Goal: Task Accomplishment & Management: Use online tool/utility

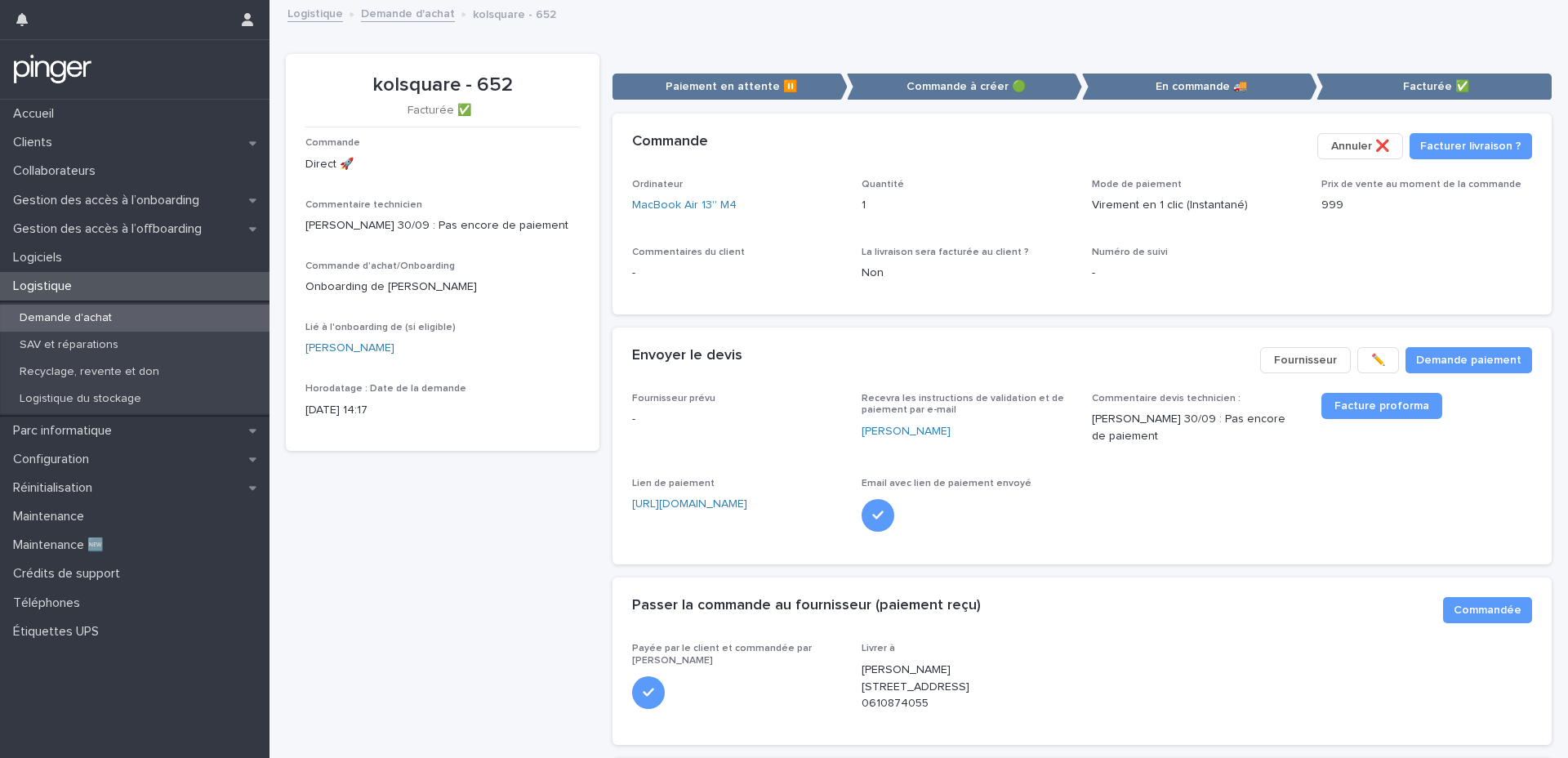
click at [80, 315] on p "Demande d'achat" at bounding box center [65, 318] width 118 height 14
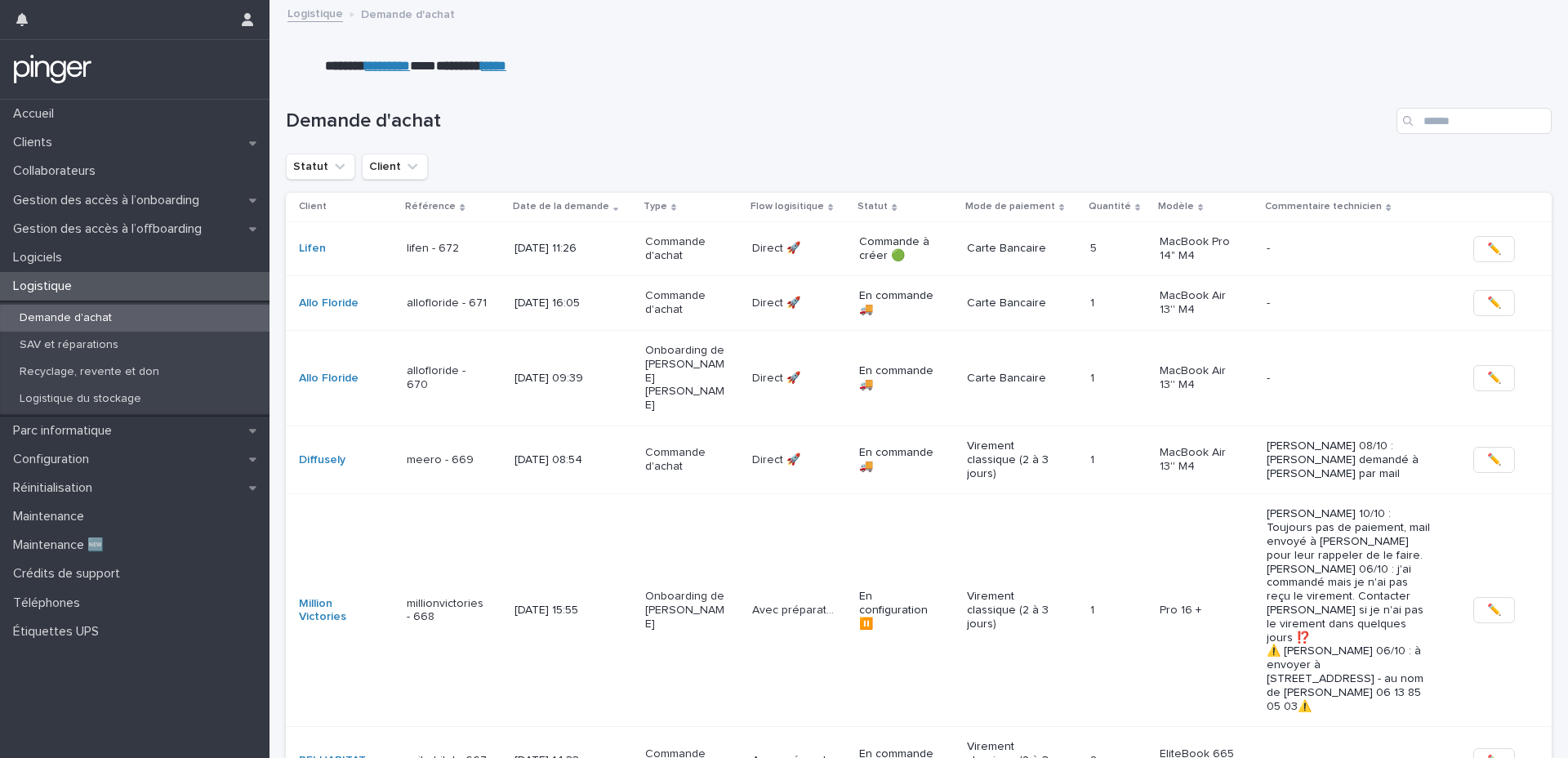
click at [624, 253] on div "[DATE] 11:26" at bounding box center [573, 249] width 117 height 27
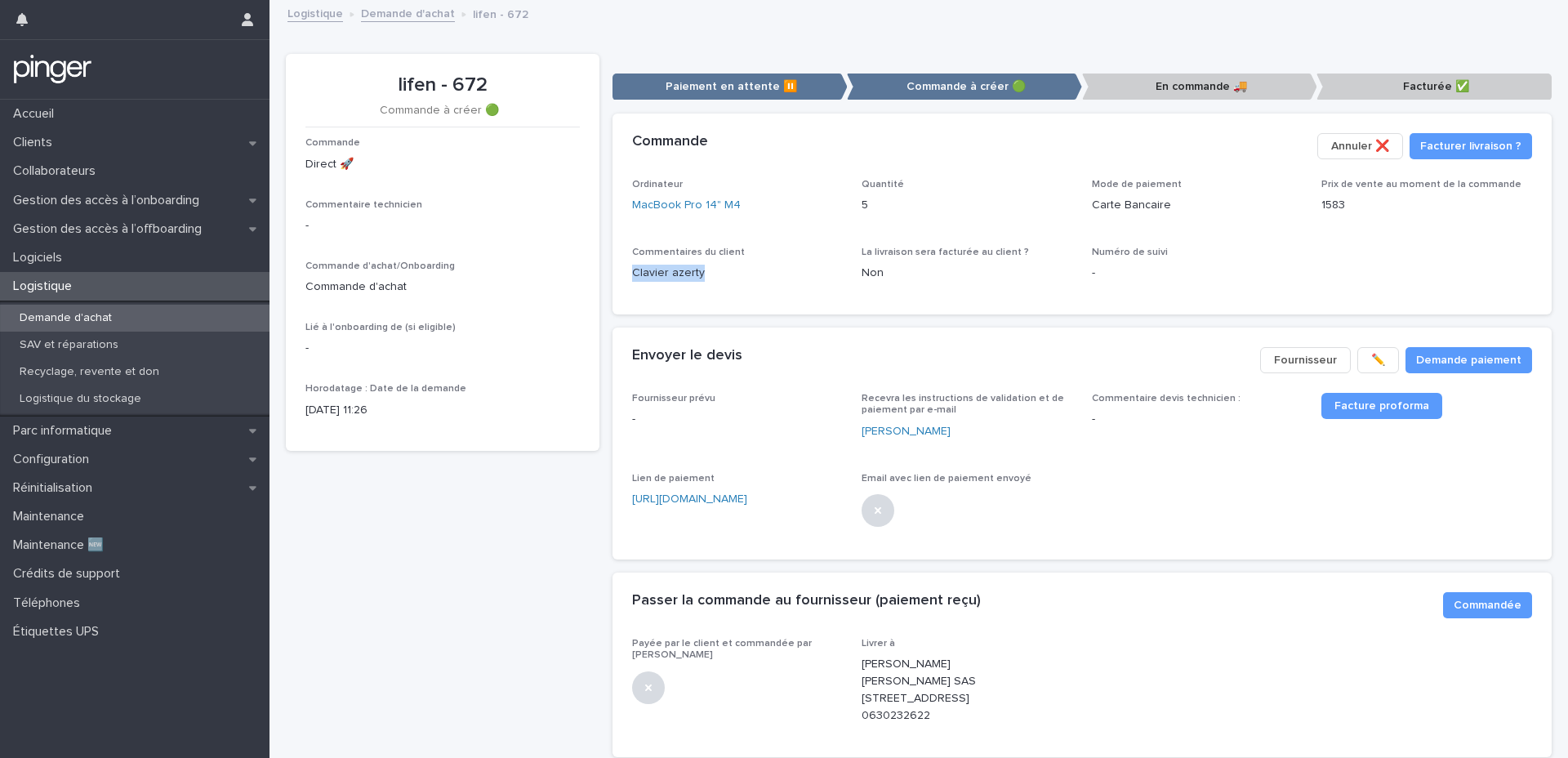
drag, startPoint x: 628, startPoint y: 272, endPoint x: 713, endPoint y: 272, distance: 85.0
click at [713, 272] on p "Clavier azerty" at bounding box center [737, 272] width 211 height 17
click at [943, 283] on div "La livraison sera facturée au client ? Non" at bounding box center [967, 271] width 211 height 48
click at [1442, 358] on span "Demande paiement" at bounding box center [1469, 360] width 106 height 17
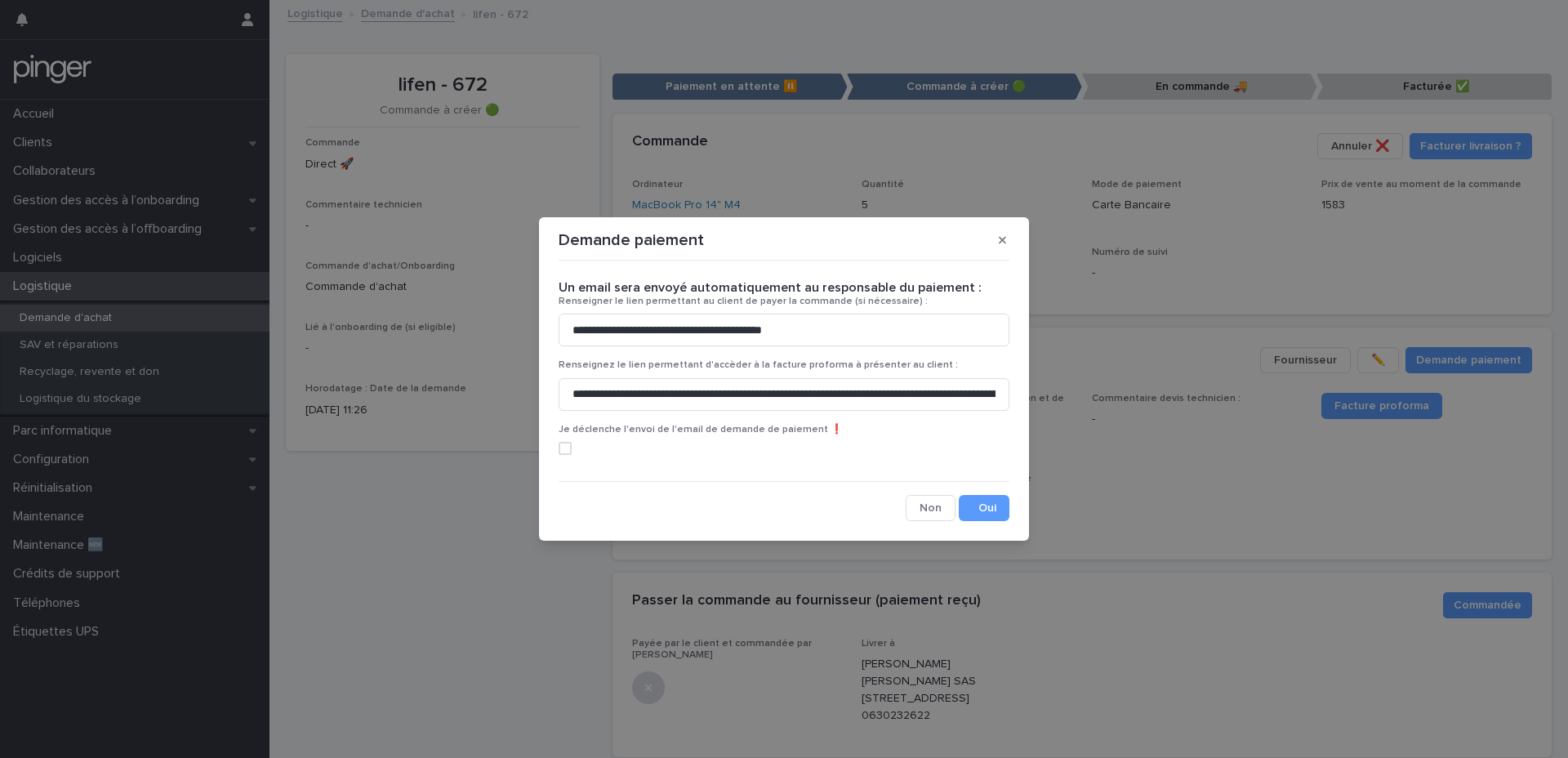
click at [564, 444] on span at bounding box center [566, 448] width 13 height 13
click at [978, 498] on button "Save" at bounding box center [983, 508] width 50 height 26
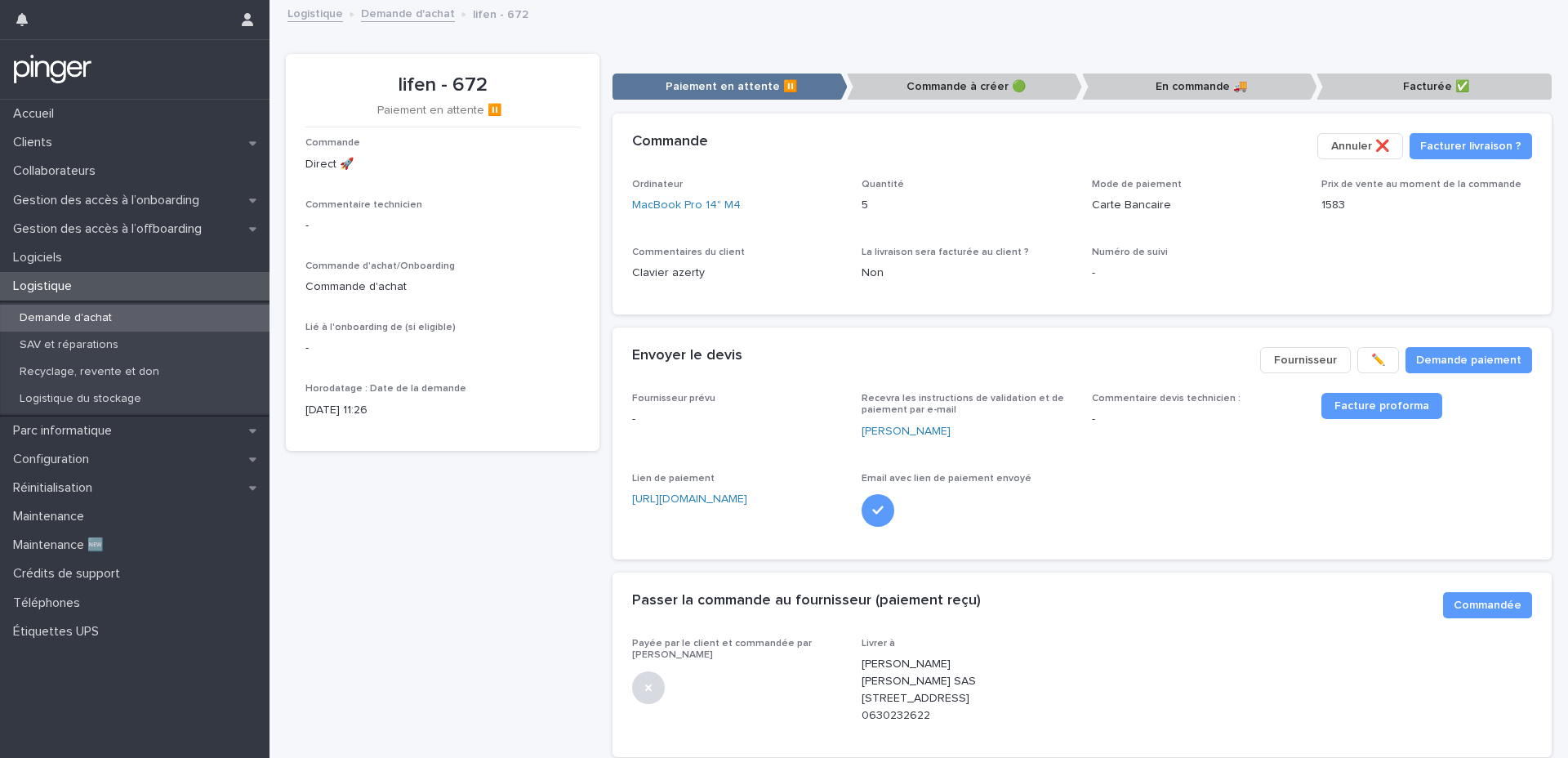
click at [763, 283] on div "Commentaires du client [PERSON_NAME]" at bounding box center [737, 271] width 211 height 48
click at [851, 151] on div "Commande Facturer livraison ? Annuler ❌​" at bounding box center [1082, 146] width 901 height 26
click at [66, 141] on div "Clients" at bounding box center [135, 142] width 269 height 29
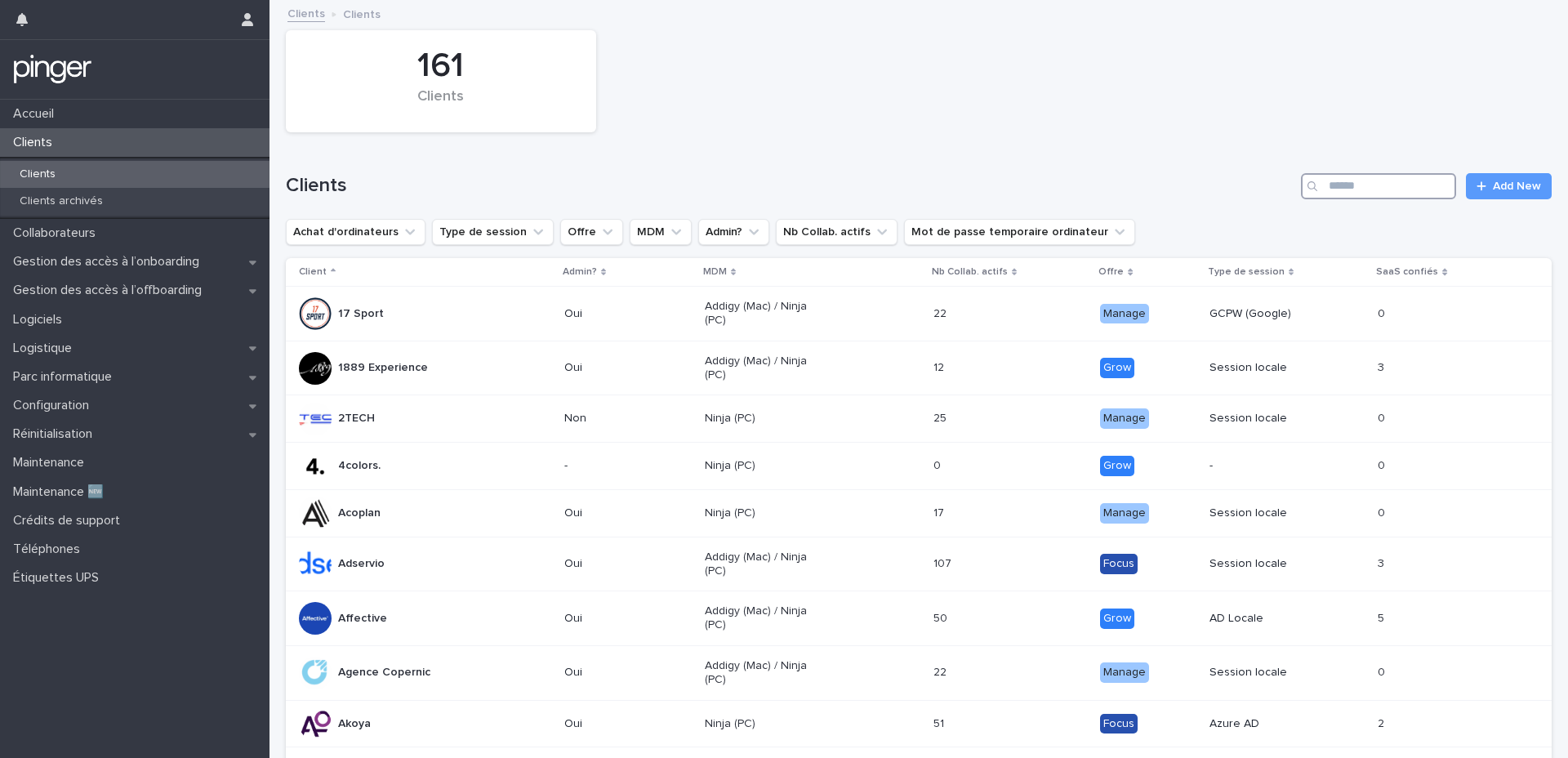
click at [1362, 189] on input "Search" at bounding box center [1379, 187] width 155 height 26
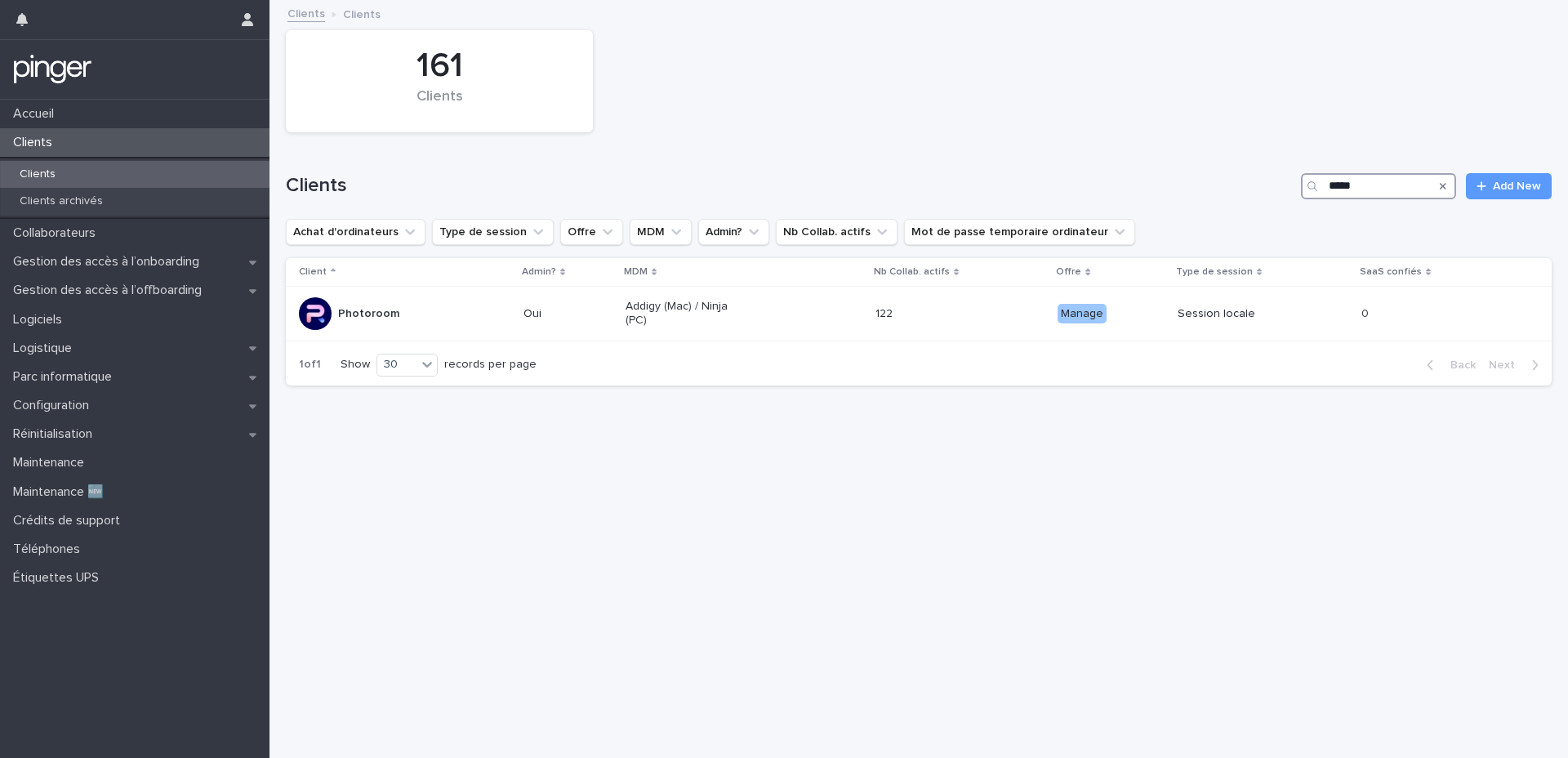
type input "*****"
click at [1176, 54] on div "161 Clients" at bounding box center [918, 81] width 1282 height 118
click at [783, 178] on h1 "Clients" at bounding box center [790, 186] width 1009 height 24
click at [81, 229] on p "Collaborateurs" at bounding box center [58, 233] width 102 height 16
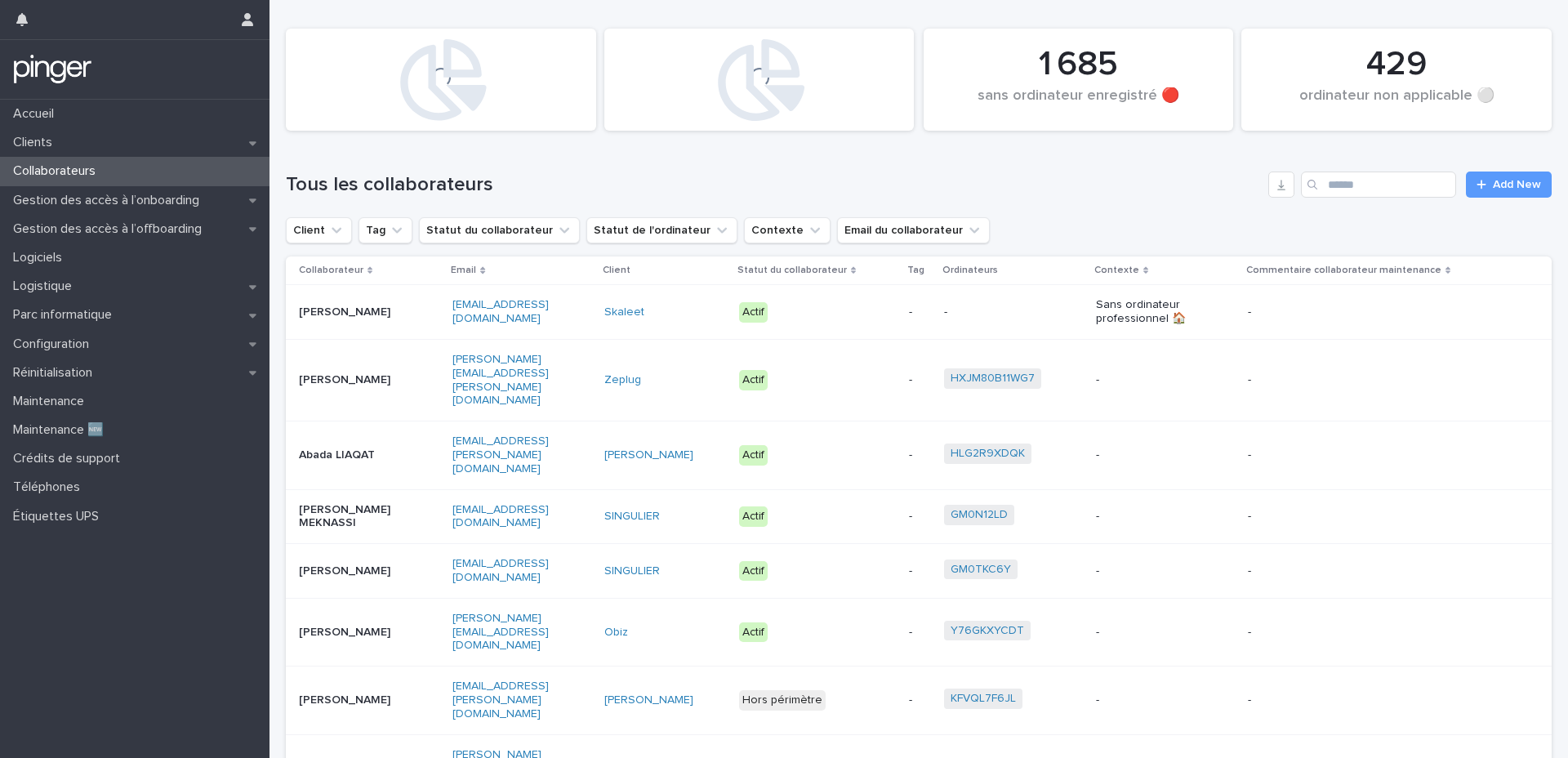
click at [348, 293] on td "[PERSON_NAME]" at bounding box center [366, 312] width 160 height 54
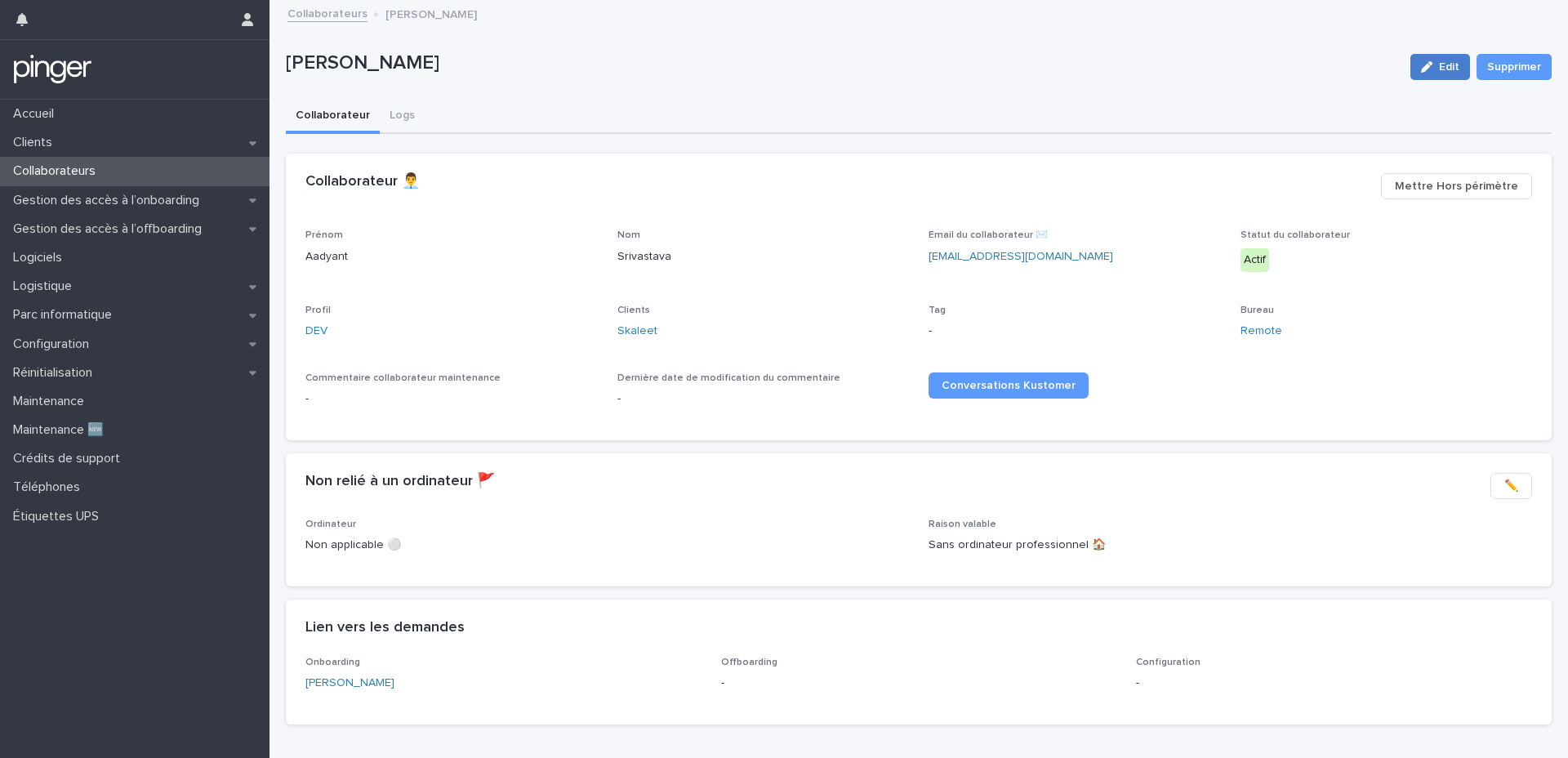
click at [1421, 65] on icon "button" at bounding box center [1427, 67] width 12 height 12
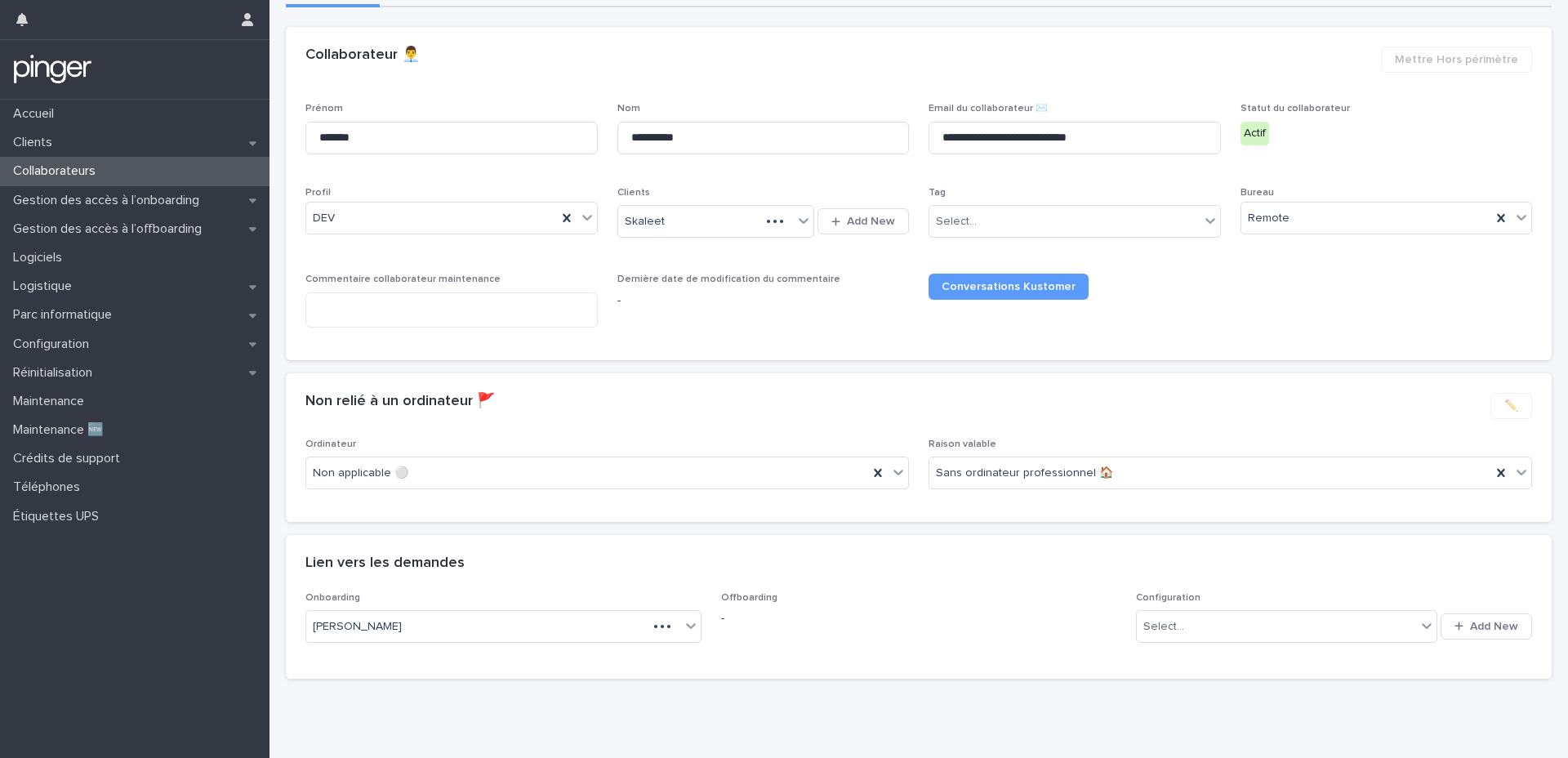
scroll to position [144, 0]
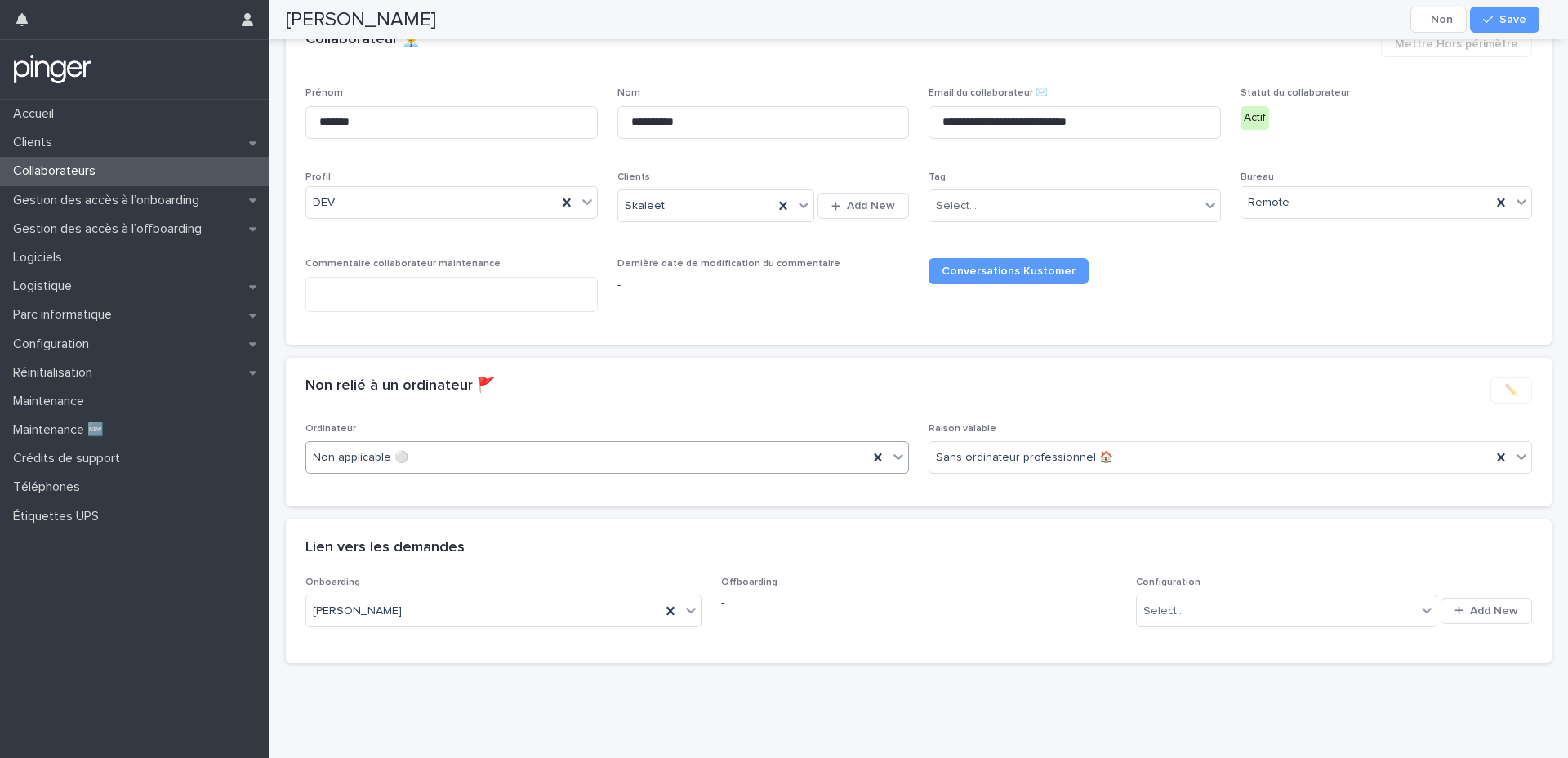
click at [636, 468] on div "Non applicable ⚪" at bounding box center [607, 457] width 604 height 33
click at [794, 377] on div "Non relié à un ordinateur 🚩 •••" at bounding box center [891, 386] width 1172 height 18
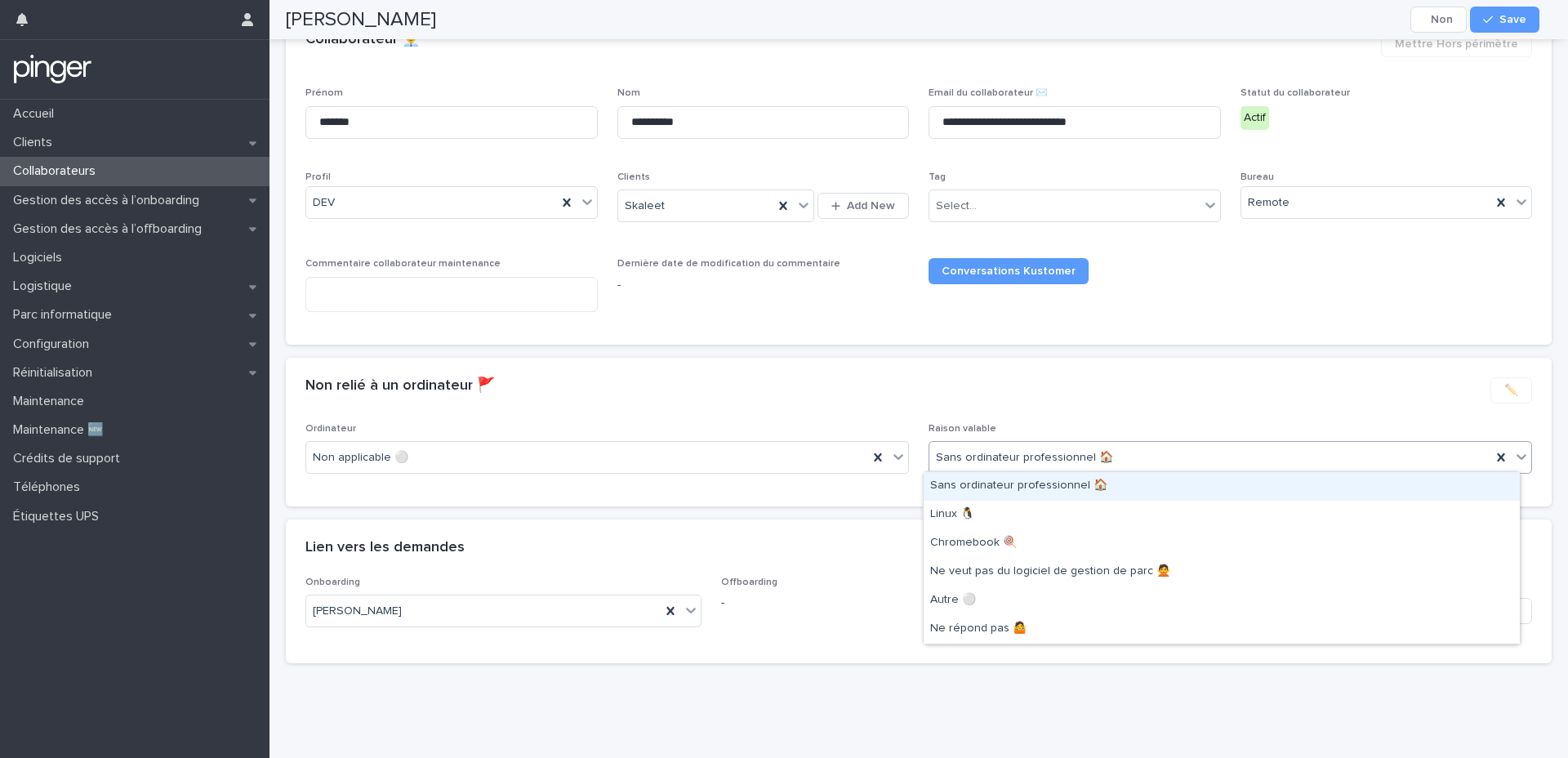
click at [1031, 465] on div "Sans ordinateur professionnel 🏠" at bounding box center [1210, 457] width 562 height 27
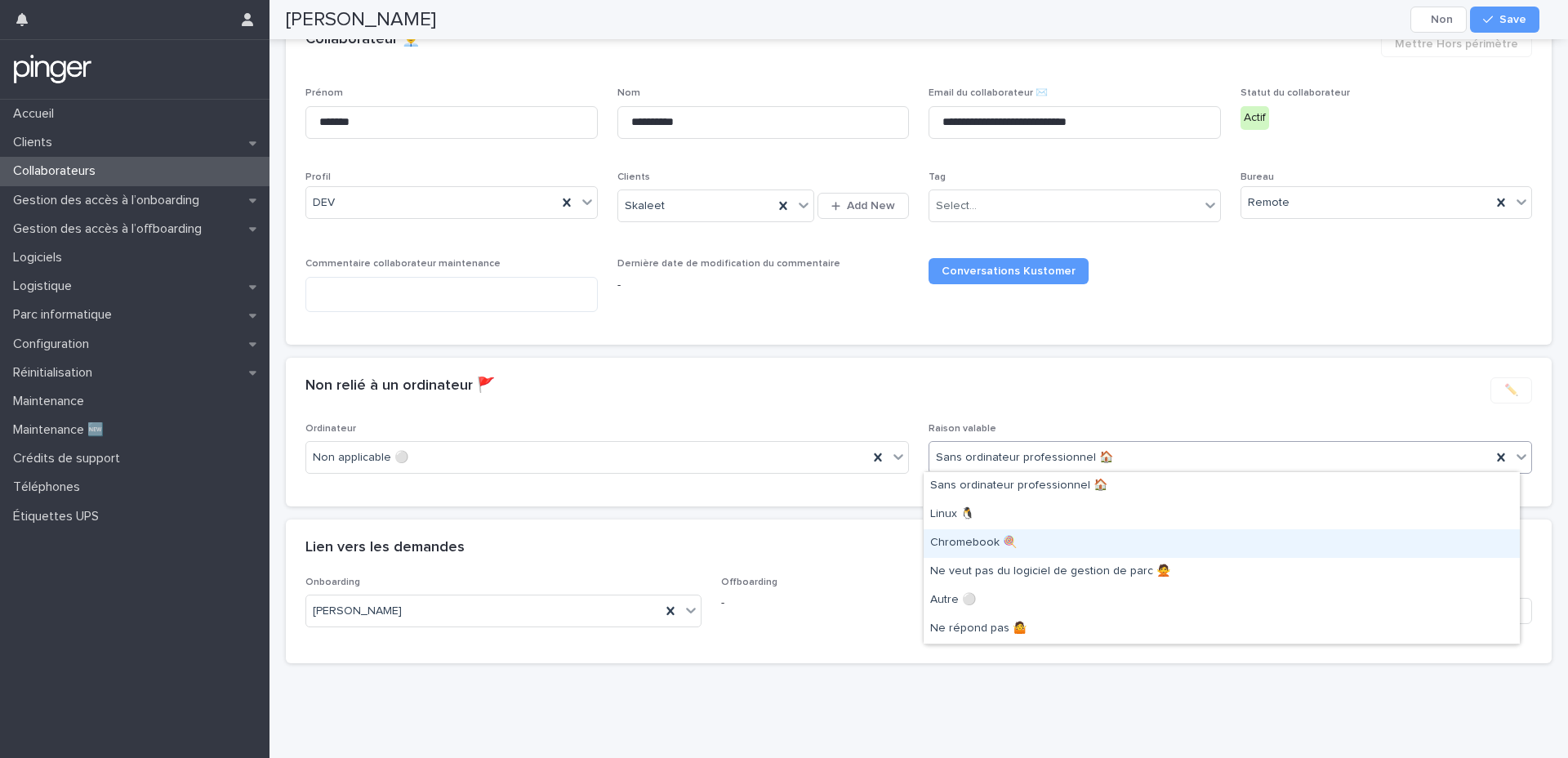
click at [750, 394] on div "Non relié à un ordinateur 🚩 ••• ✏️" at bounding box center [919, 391] width 1227 height 26
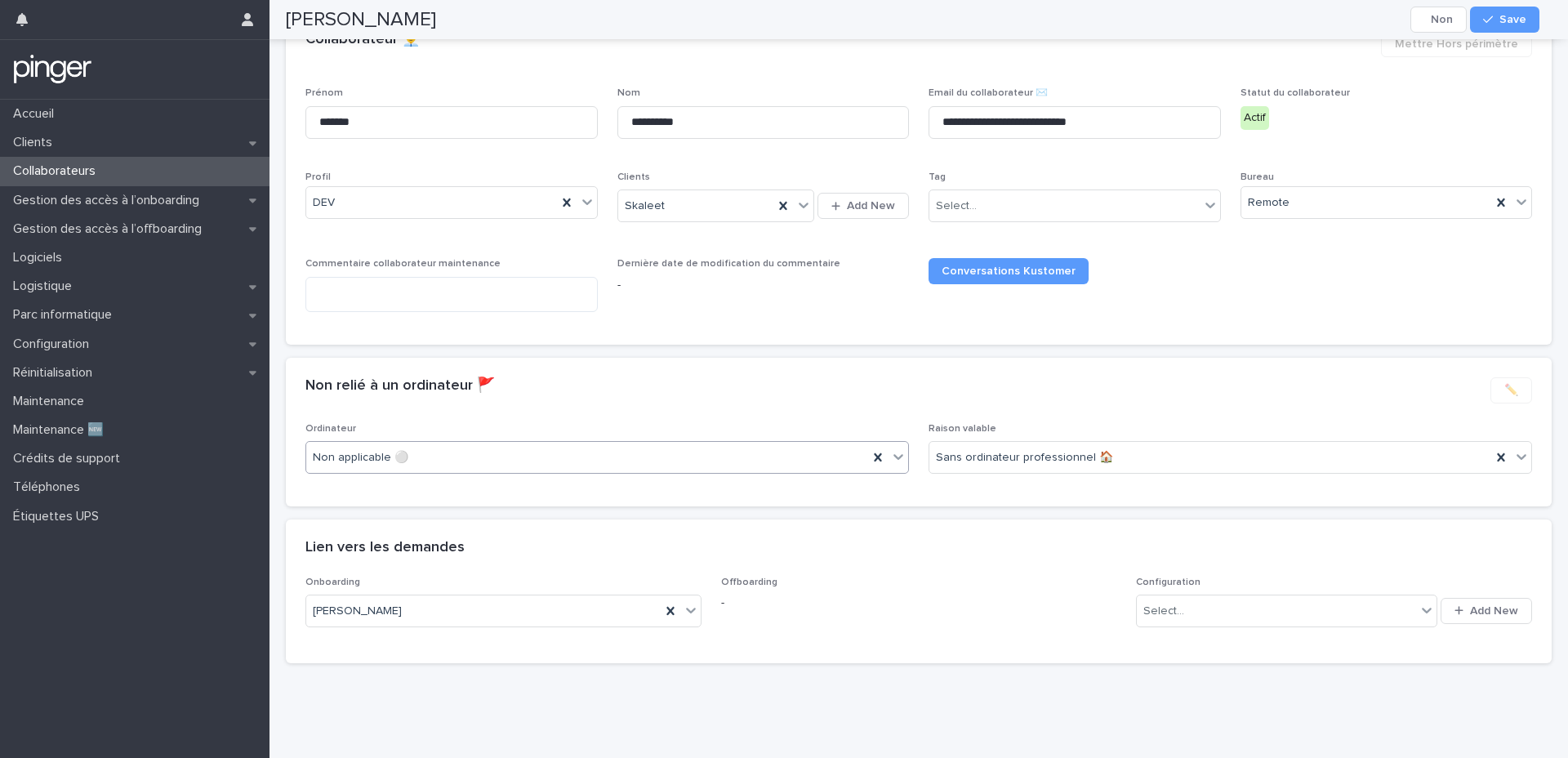
click at [595, 456] on div "Non applicable ⚪" at bounding box center [587, 457] width 562 height 27
click at [481, 487] on div "Enregistré ✅" at bounding box center [604, 486] width 596 height 29
click at [1163, 606] on div "Select..." at bounding box center [1163, 611] width 40 height 17
drag, startPoint x: 1054, startPoint y: 588, endPoint x: 1201, endPoint y: 296, distance: 326.9
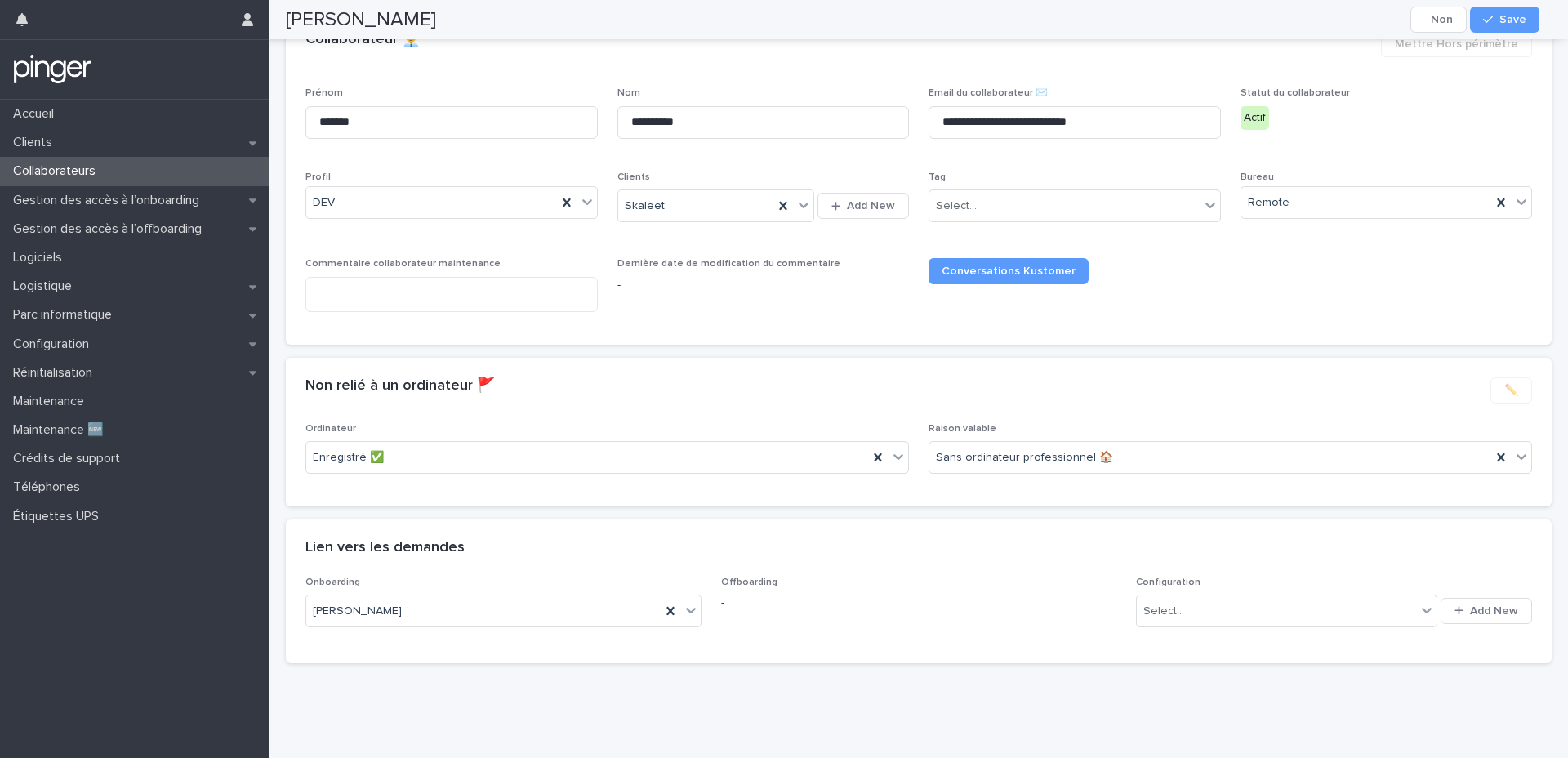
click at [1054, 595] on p "-" at bounding box center [919, 603] width 396 height 17
click at [1439, 15] on button "Cancel" at bounding box center [1438, 20] width 56 height 26
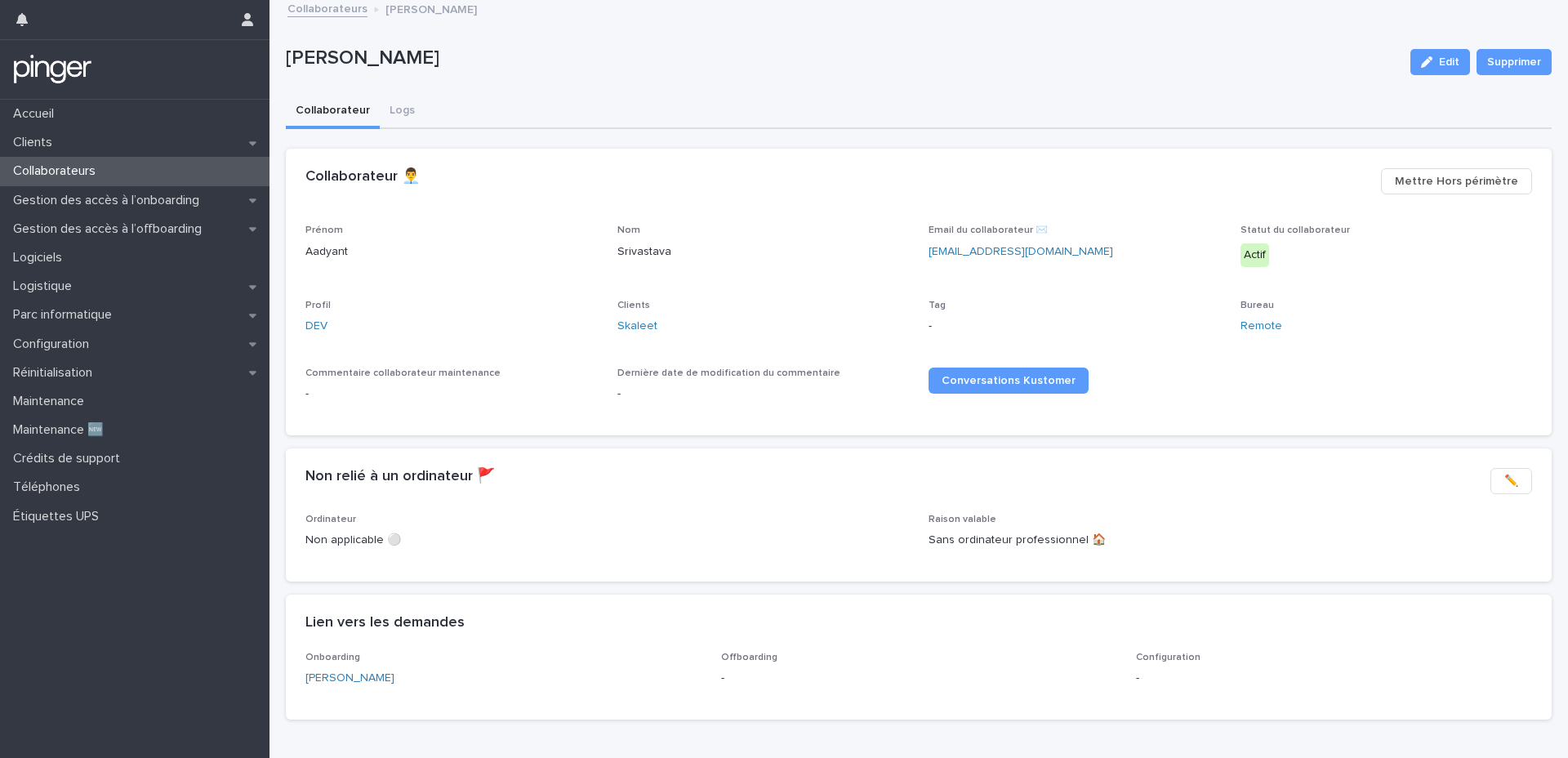
scroll to position [0, 0]
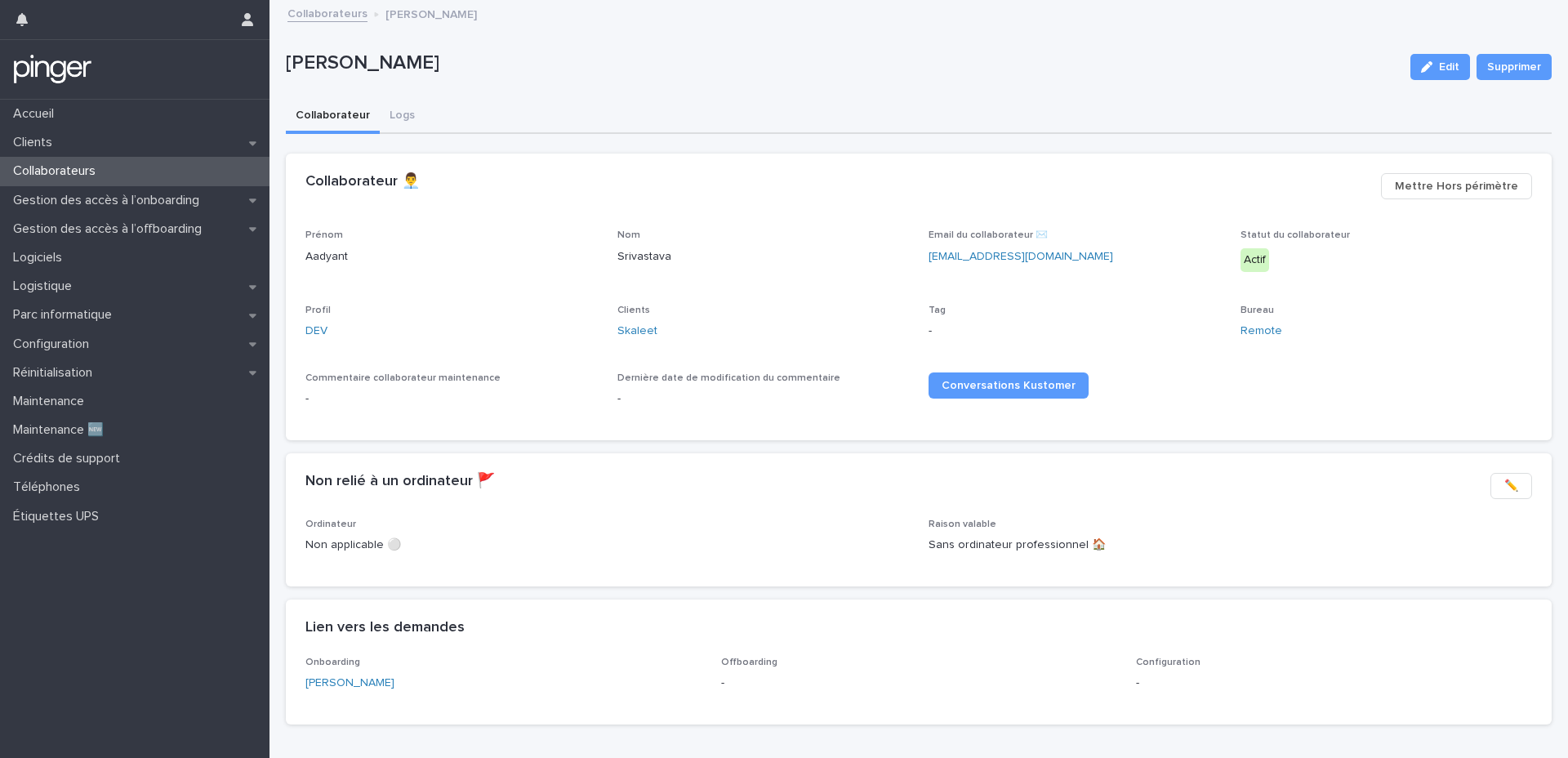
click at [335, 9] on link "Collaborateurs" at bounding box center [327, 12] width 80 height 19
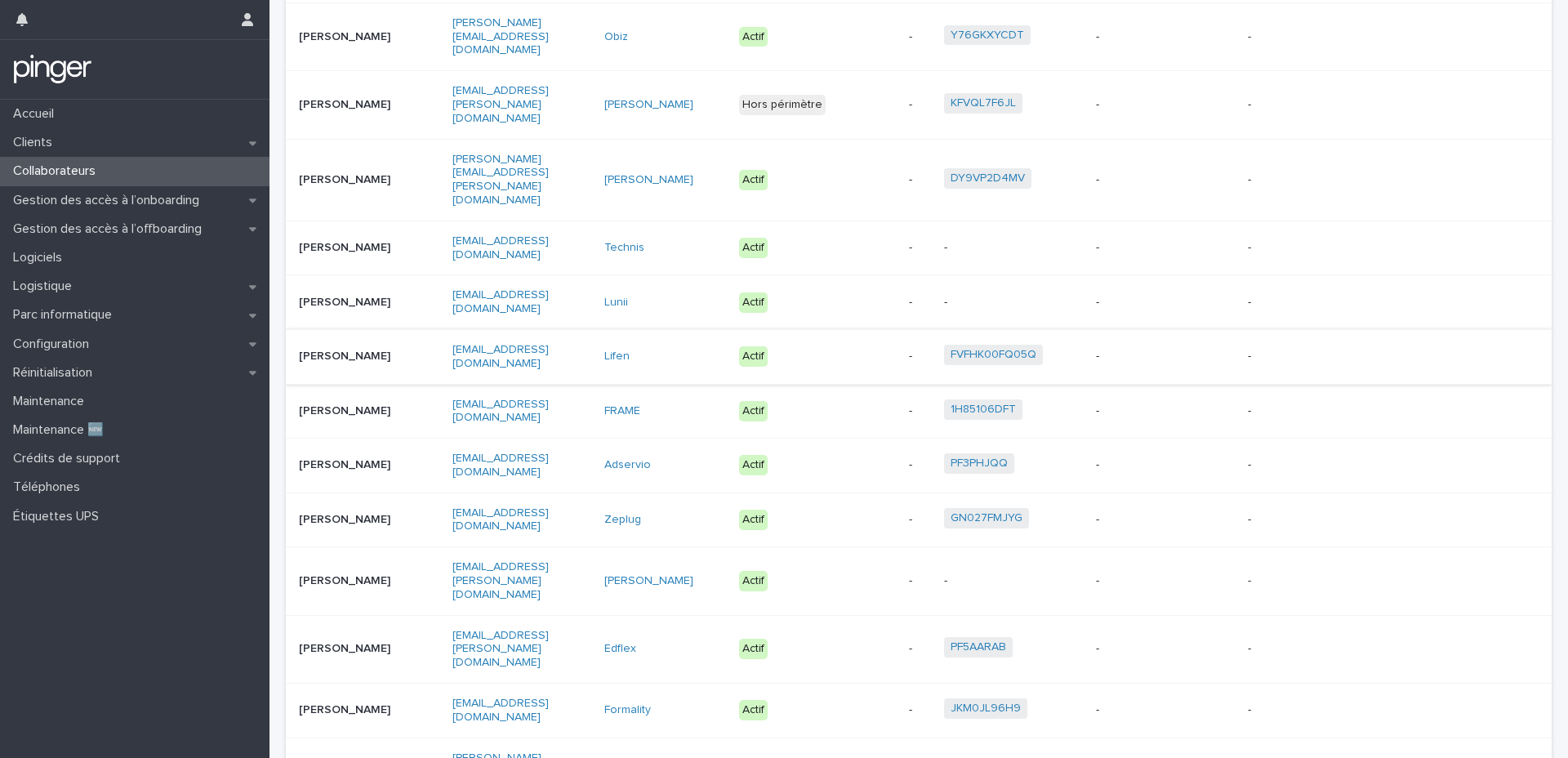
scroll to position [566, 0]
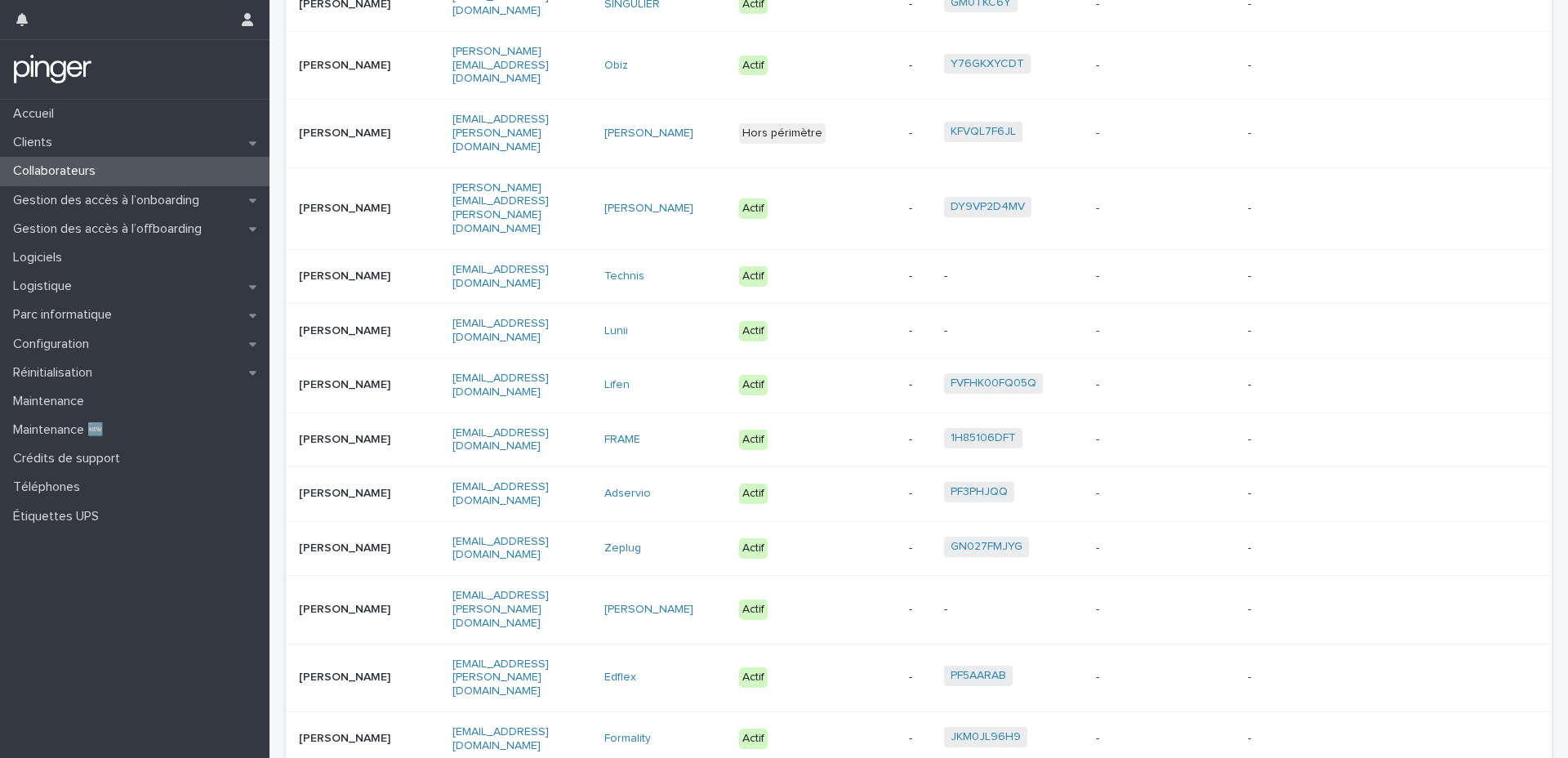
click at [381, 263] on div "[PERSON_NAME]" at bounding box center [369, 277] width 140 height 27
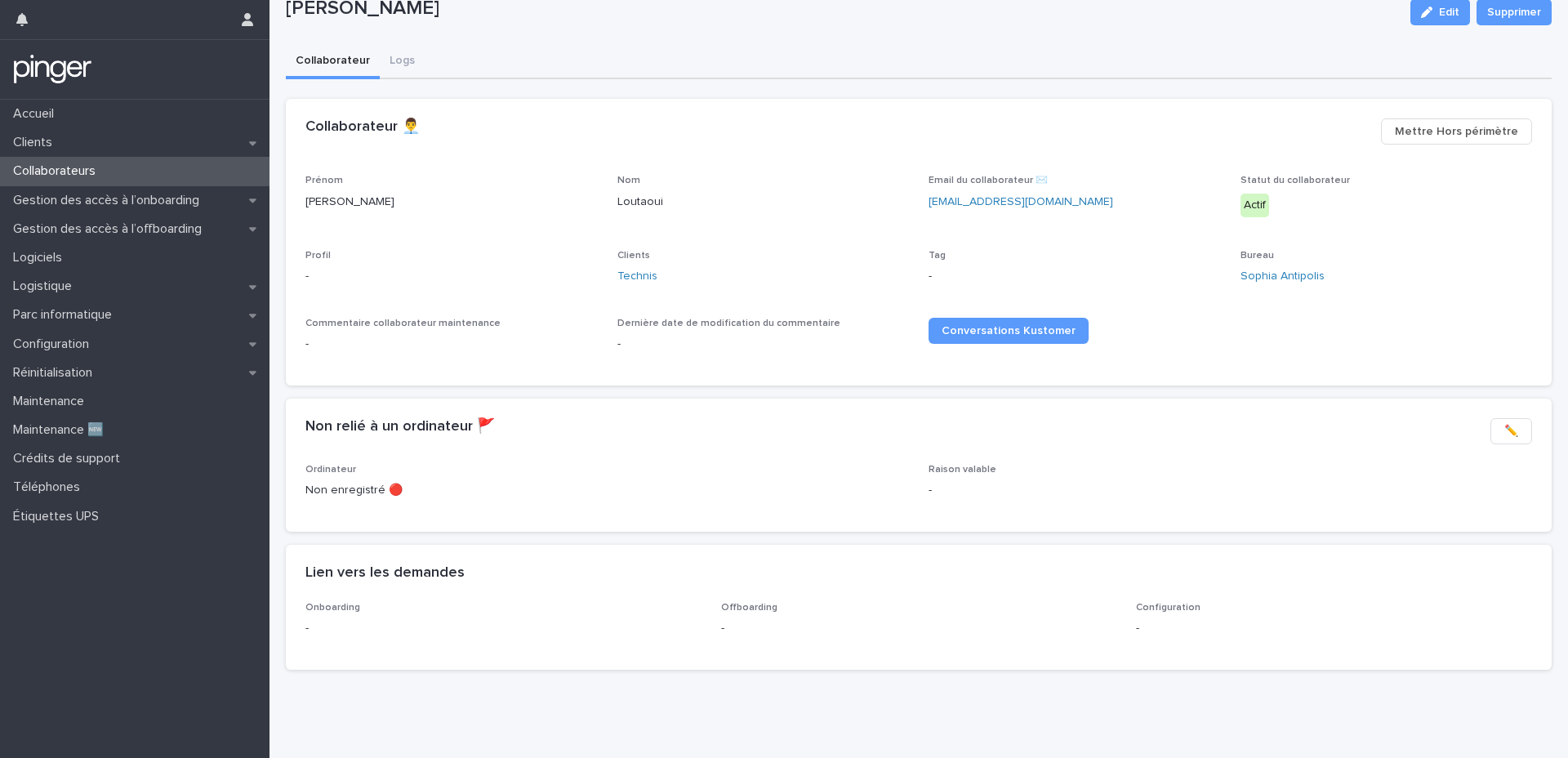
scroll to position [73, 0]
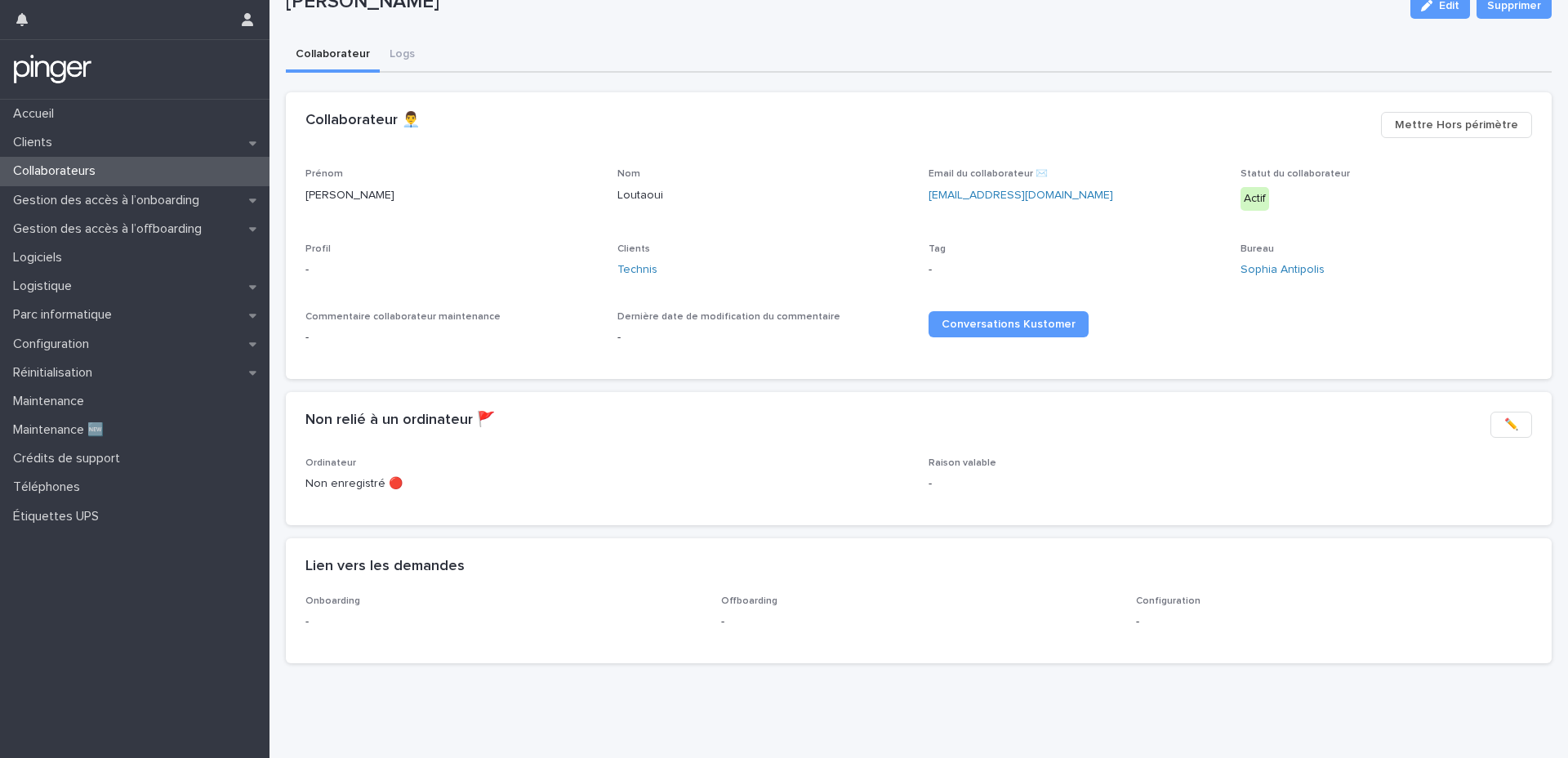
click at [1490, 412] on button "✏️" at bounding box center [1511, 425] width 41 height 26
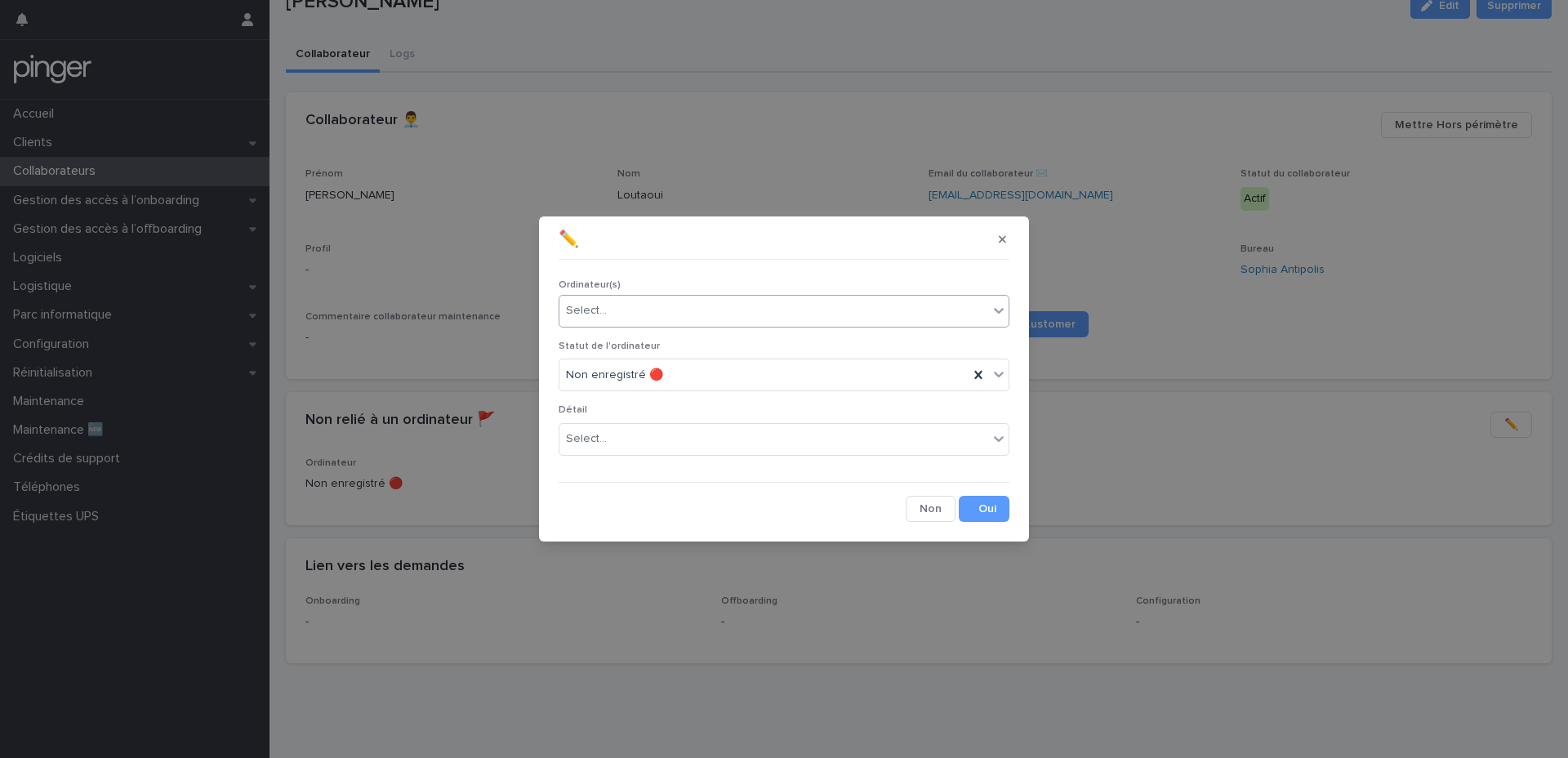
click at [906, 296] on div "Select..." at bounding box center [784, 311] width 451 height 33
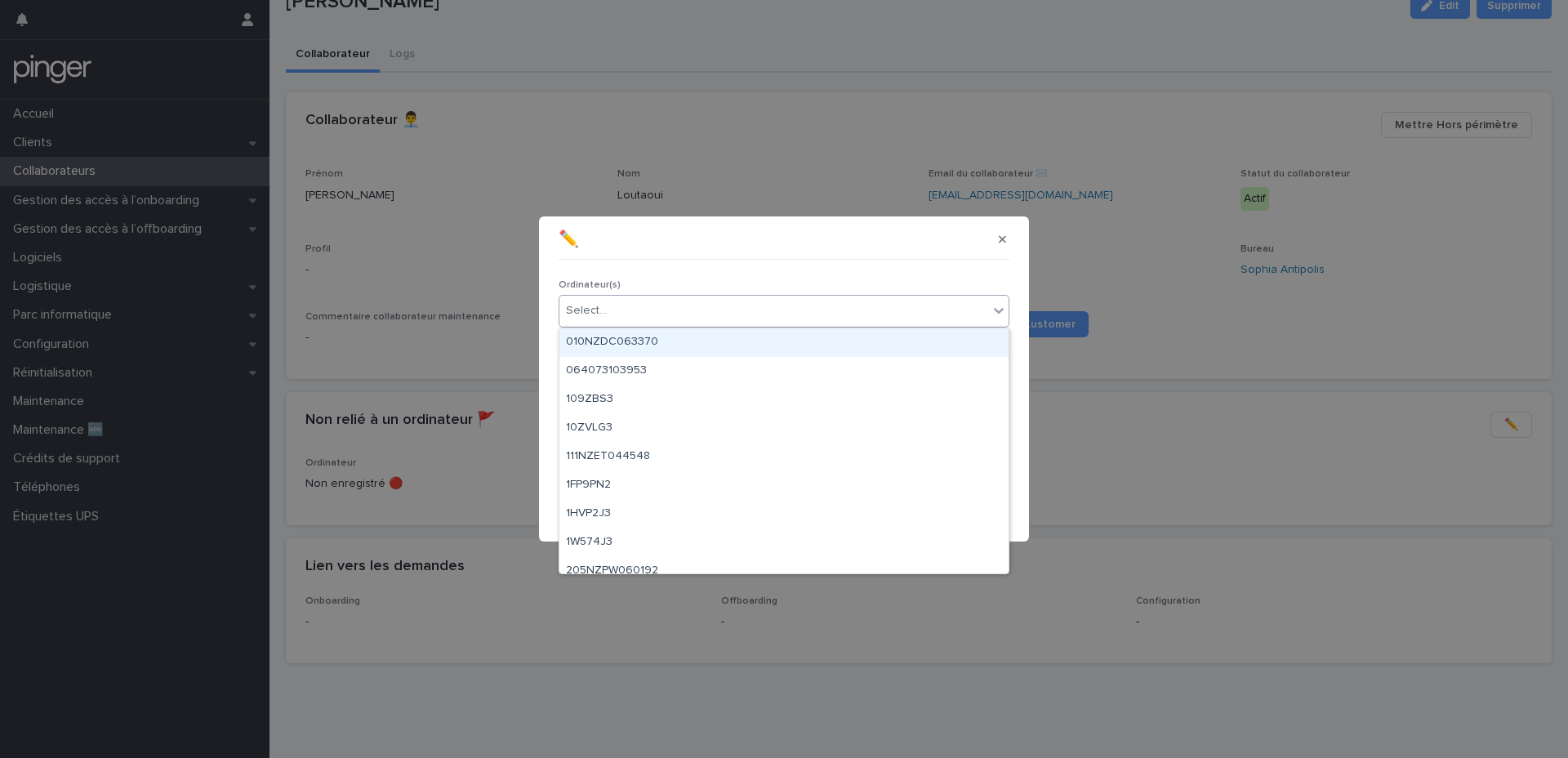
click at [896, 253] on section "✏️ Ordinateur(s) option 010NZDC063370 focused, 1 of 1000. 1000 results availabl…" at bounding box center [784, 378] width 490 height 325
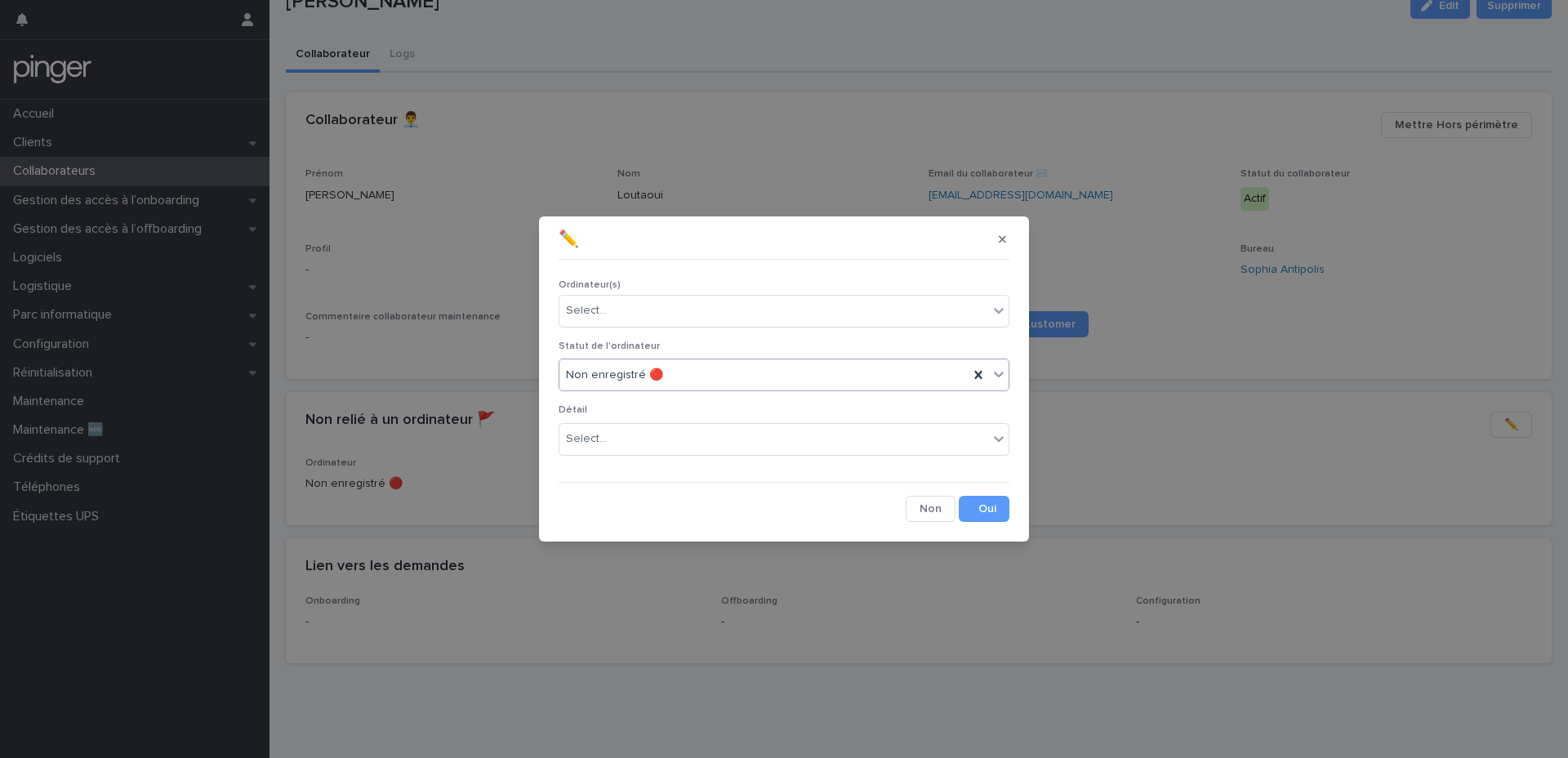
click at [810, 377] on div "Non enregistré 🔴" at bounding box center [765, 375] width 410 height 27
click at [743, 253] on section "✏️ Ordinateur(s) Select... Statut de l'ordinateur Non enregistré 🔴 Détail Selec…" at bounding box center [784, 378] width 490 height 325
click at [873, 463] on div "Détail Select..." at bounding box center [784, 436] width 451 height 64
click at [874, 446] on div "Select..." at bounding box center [774, 438] width 429 height 27
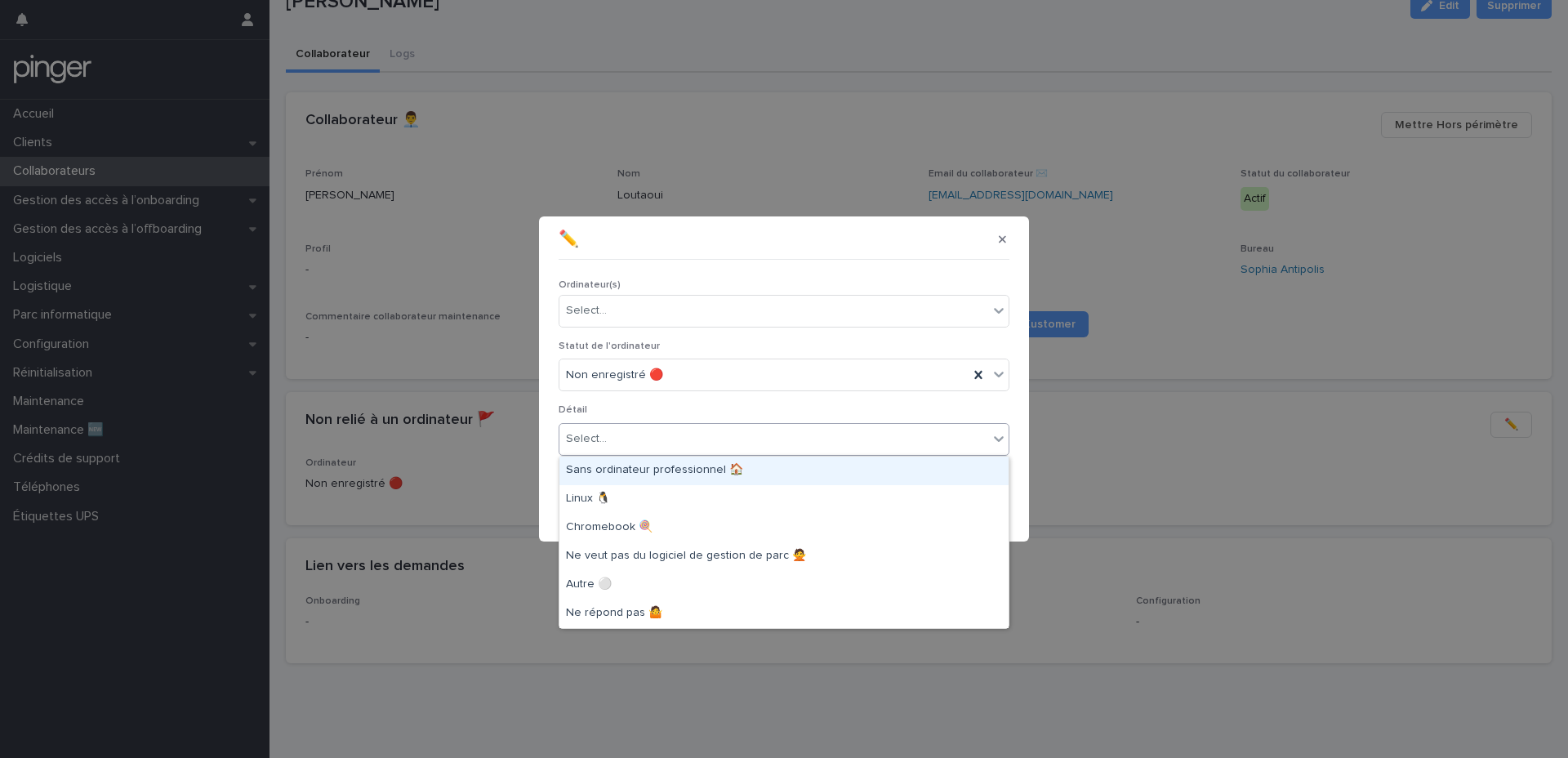
click at [865, 245] on div "✏️" at bounding box center [784, 239] width 451 height 26
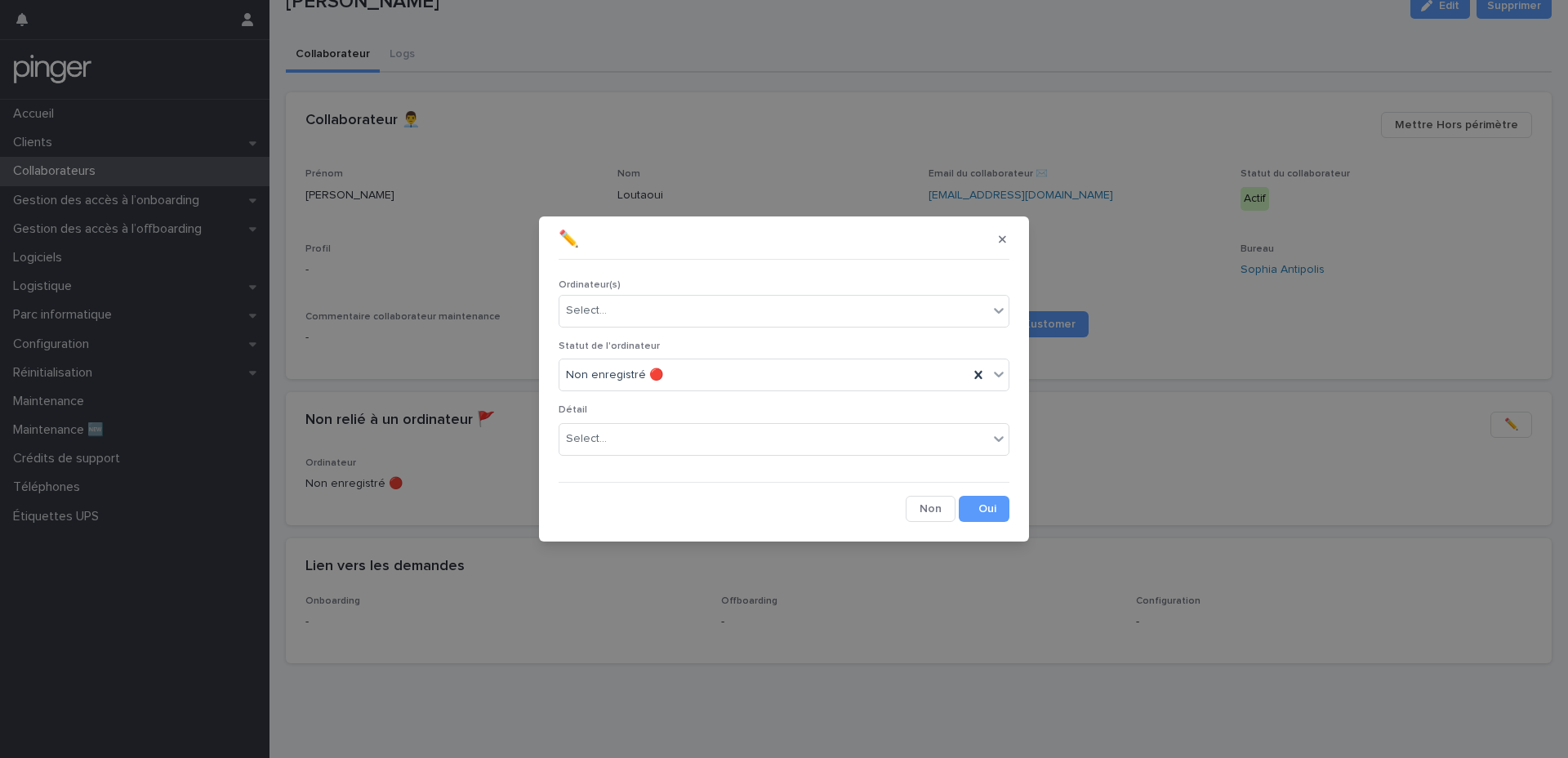
click at [1008, 230] on button "button" at bounding box center [1002, 239] width 27 height 26
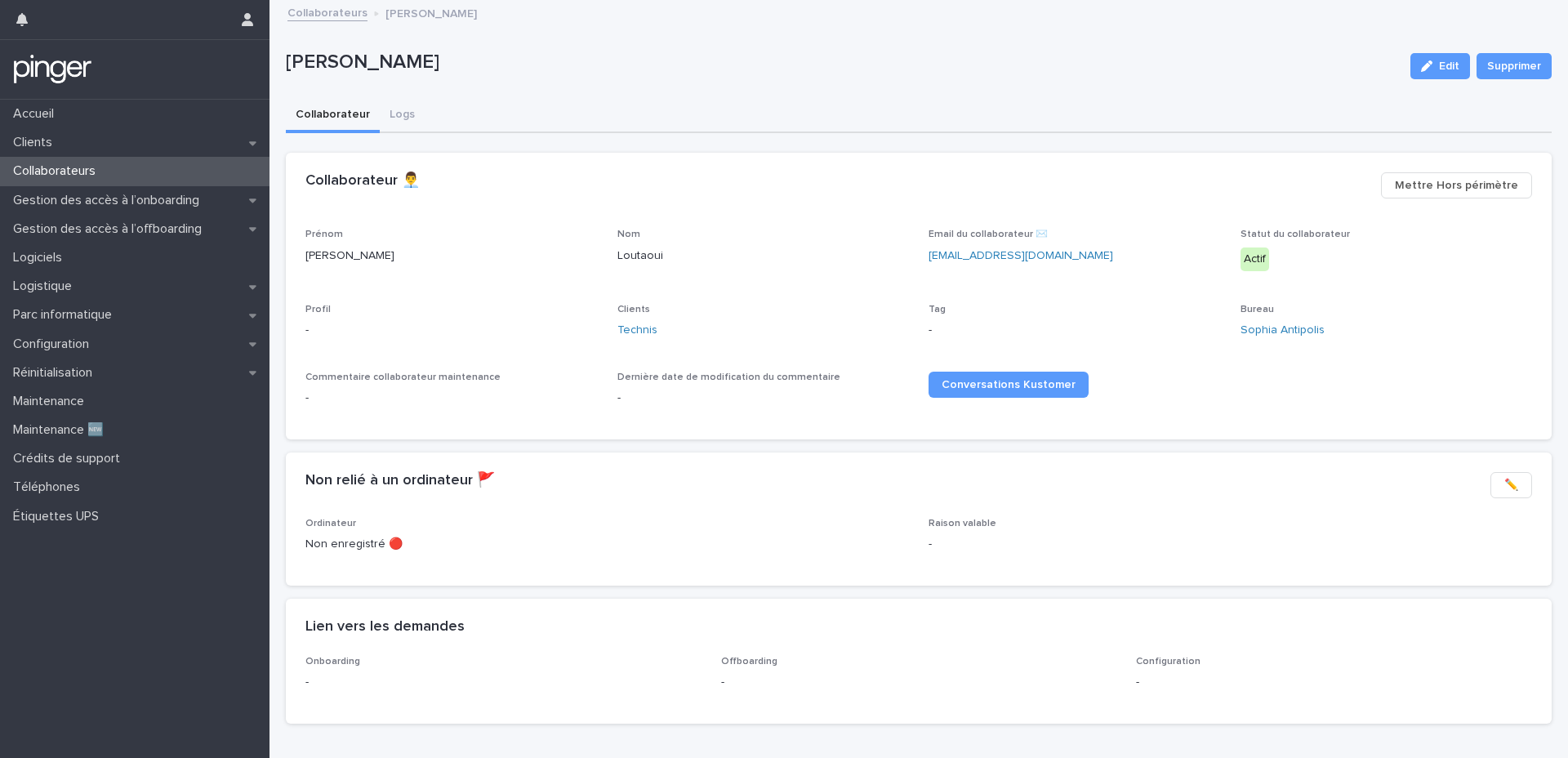
scroll to position [0, 0]
click at [121, 311] on p "Parc informatique" at bounding box center [65, 315] width 118 height 16
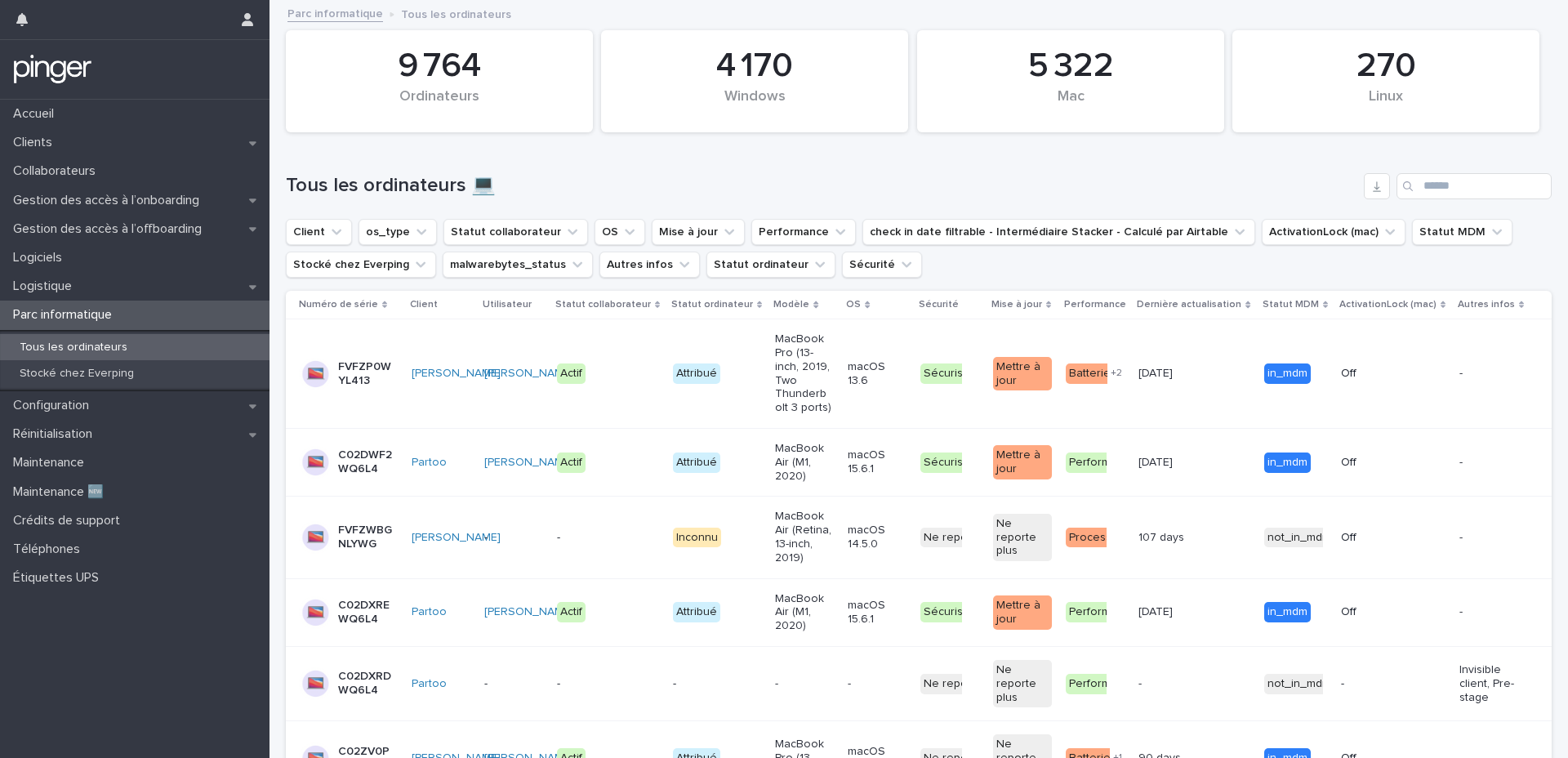
click at [726, 195] on h1 "Tous les ordinateurs 💻" at bounding box center [822, 186] width 1072 height 24
click at [128, 287] on div "Logistique" at bounding box center [135, 286] width 269 height 29
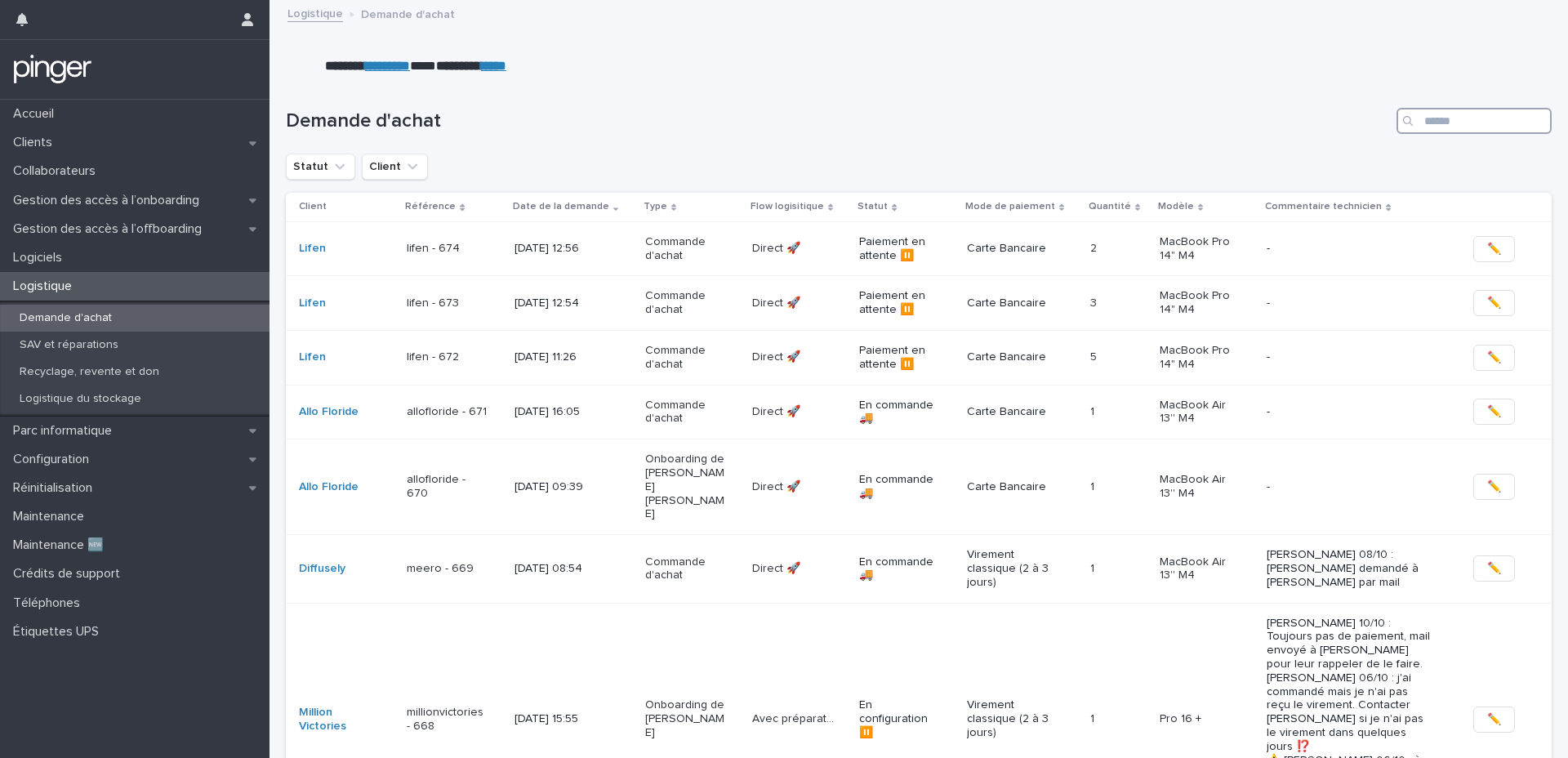
click at [1439, 126] on input "Search" at bounding box center [1474, 121] width 155 height 26
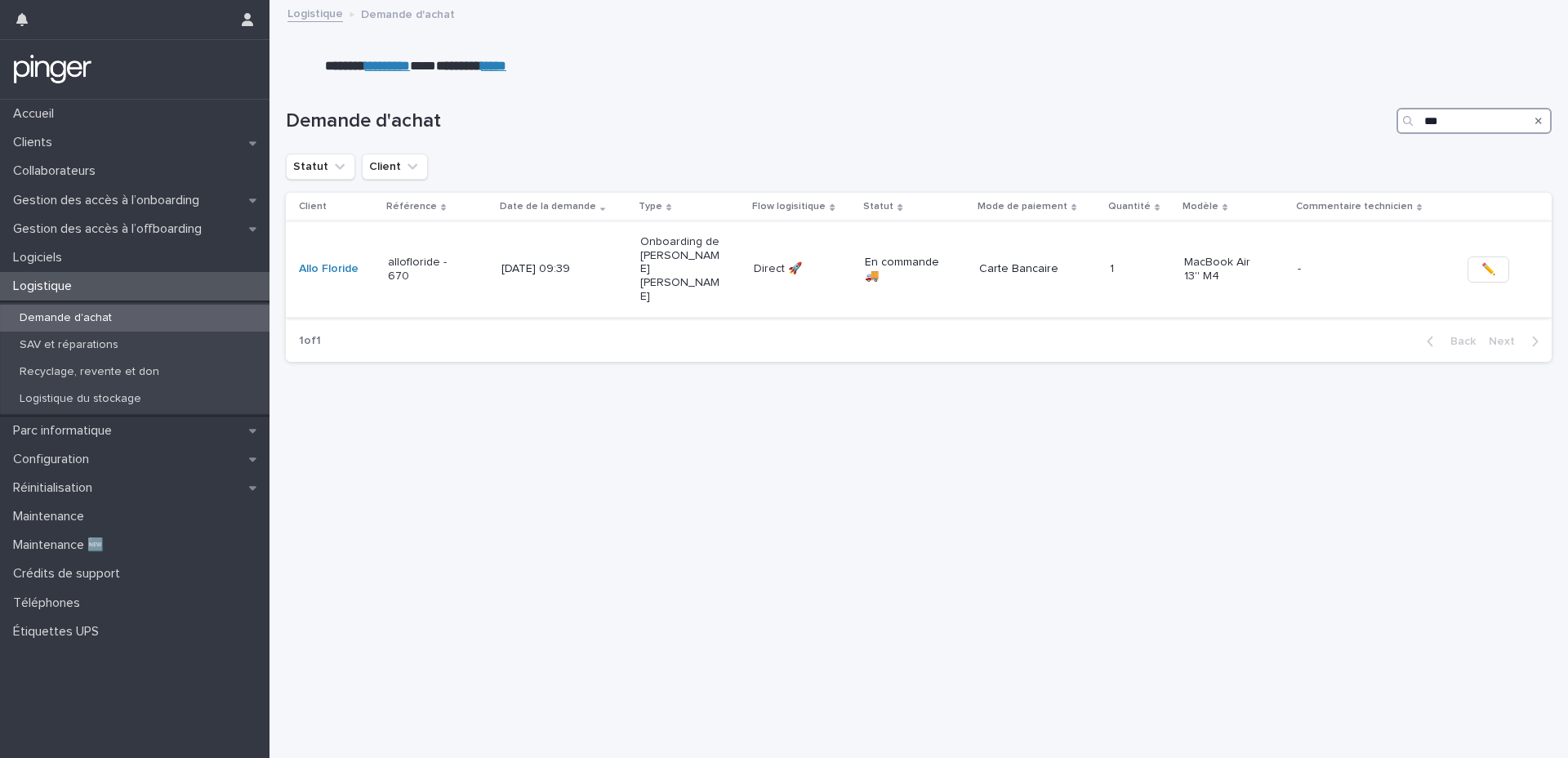
type input "***"
click at [487, 263] on div "allofloride - 670" at bounding box center [438, 269] width 101 height 40
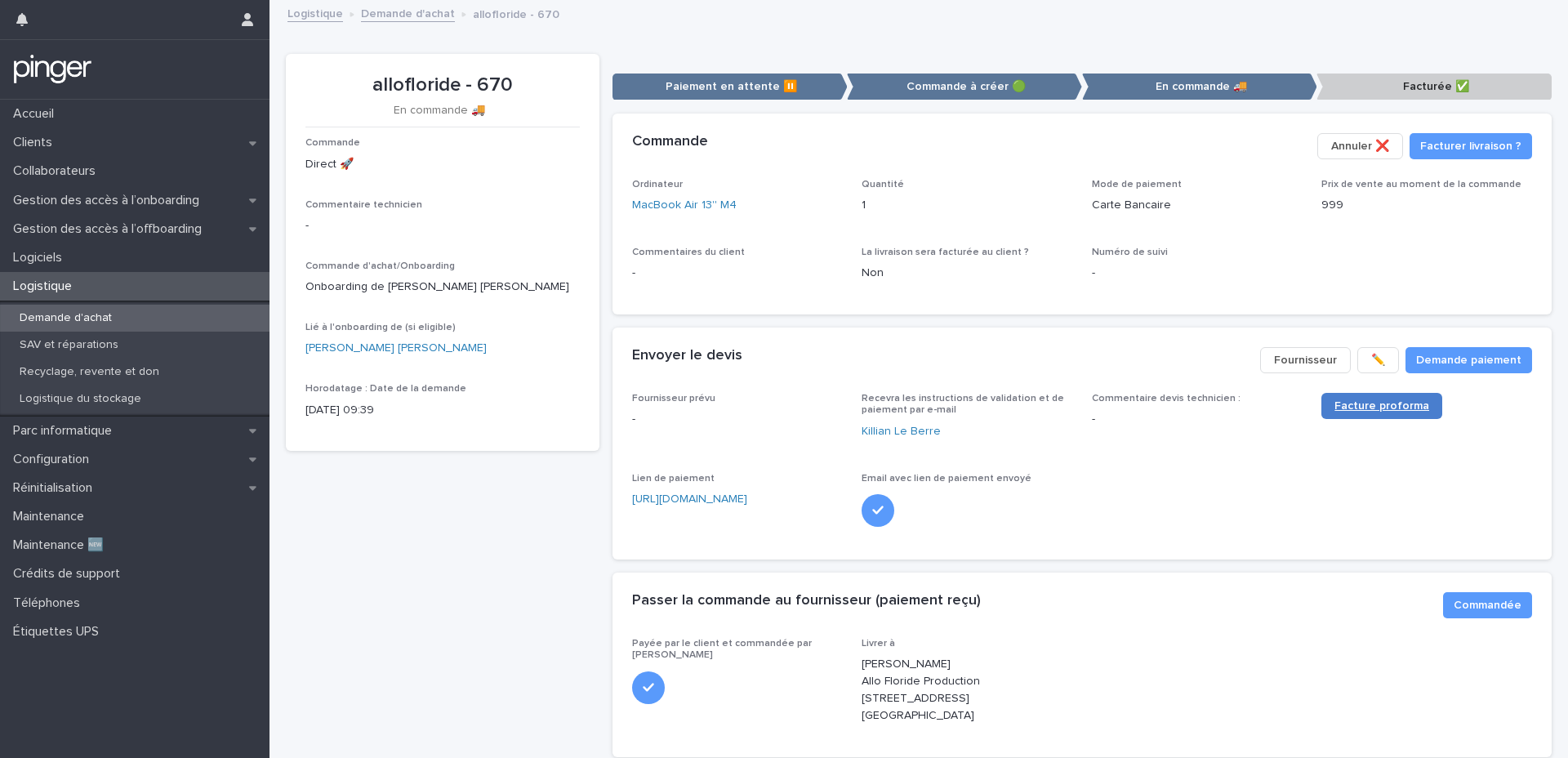
click at [1349, 401] on span "Facture proforma" at bounding box center [1381, 406] width 95 height 12
click at [666, 205] on link "MacBook Air 13'' M4" at bounding box center [685, 205] width 105 height 17
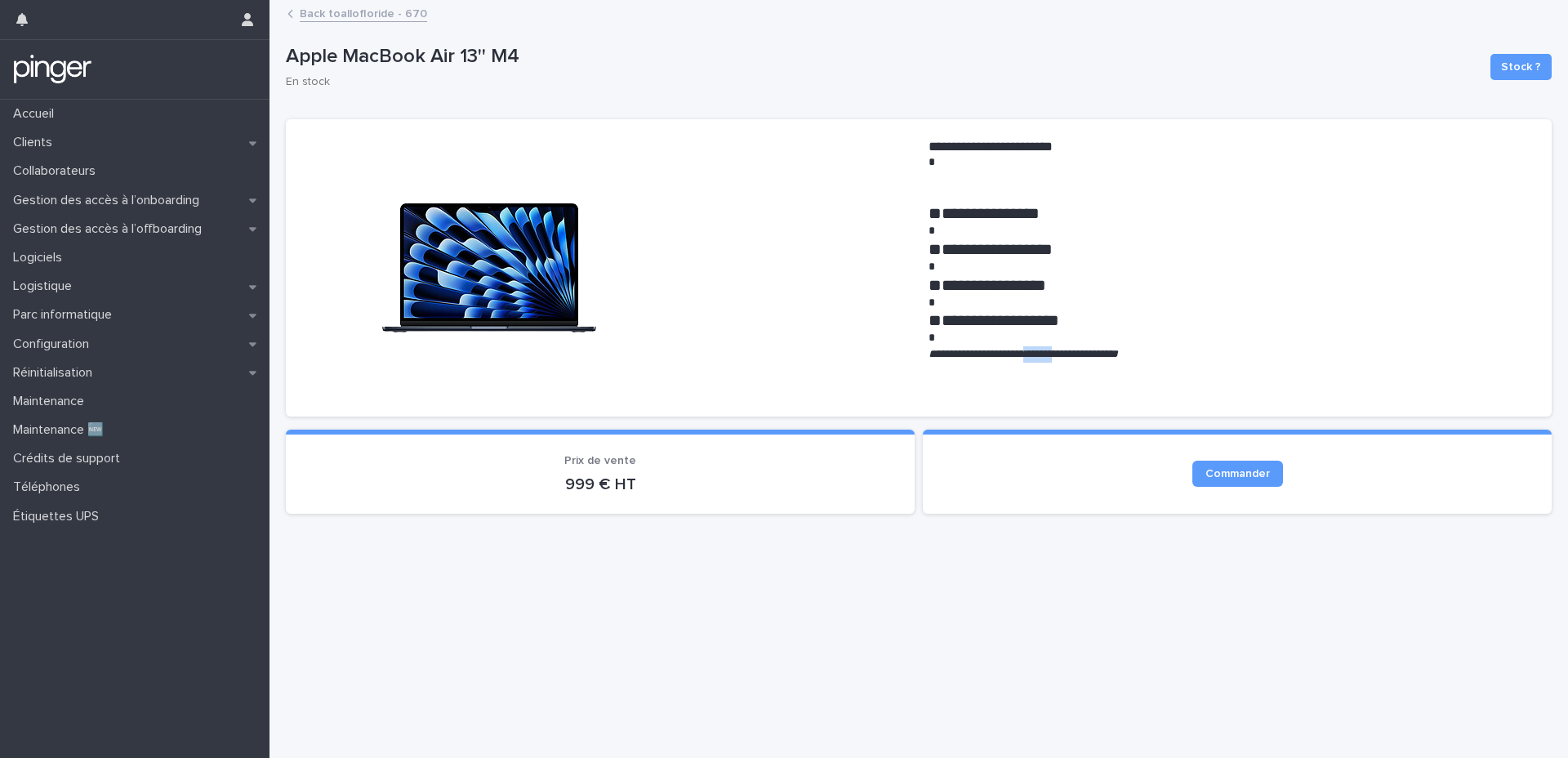
drag, startPoint x: 1045, startPoint y: 350, endPoint x: 1093, endPoint y: 351, distance: 48.0
click at [1093, 351] on em "**********" at bounding box center [1023, 353] width 189 height 12
click at [1101, 353] on em "**********" at bounding box center [1023, 353] width 189 height 12
drag, startPoint x: 1042, startPoint y: 354, endPoint x: 1098, endPoint y: 353, distance: 56.0
click at [1098, 353] on em "**********" at bounding box center [1023, 353] width 189 height 12
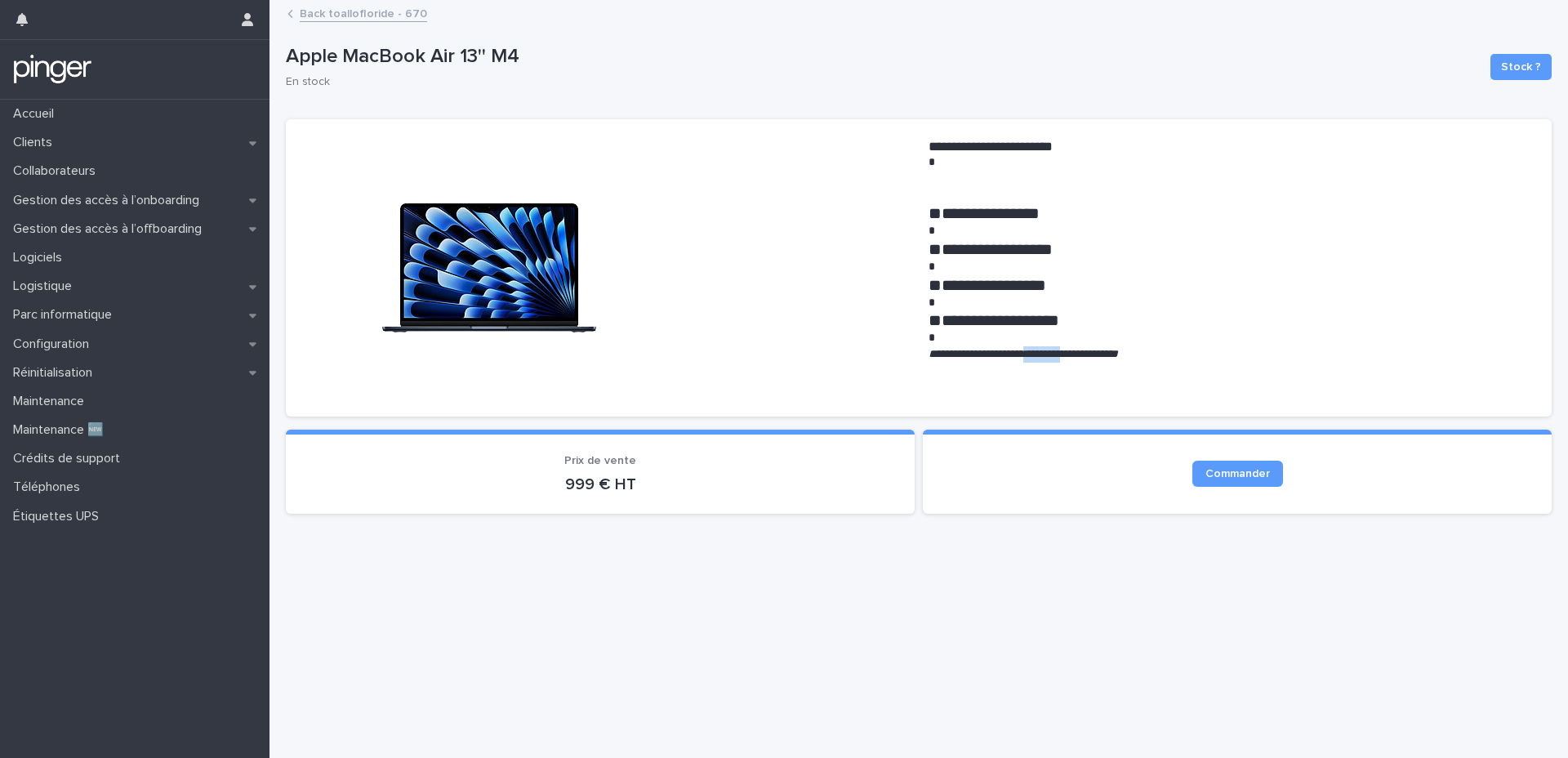
copy em "*********"
click at [370, 16] on link "Back to allofloride - 670" at bounding box center [363, 12] width 127 height 19
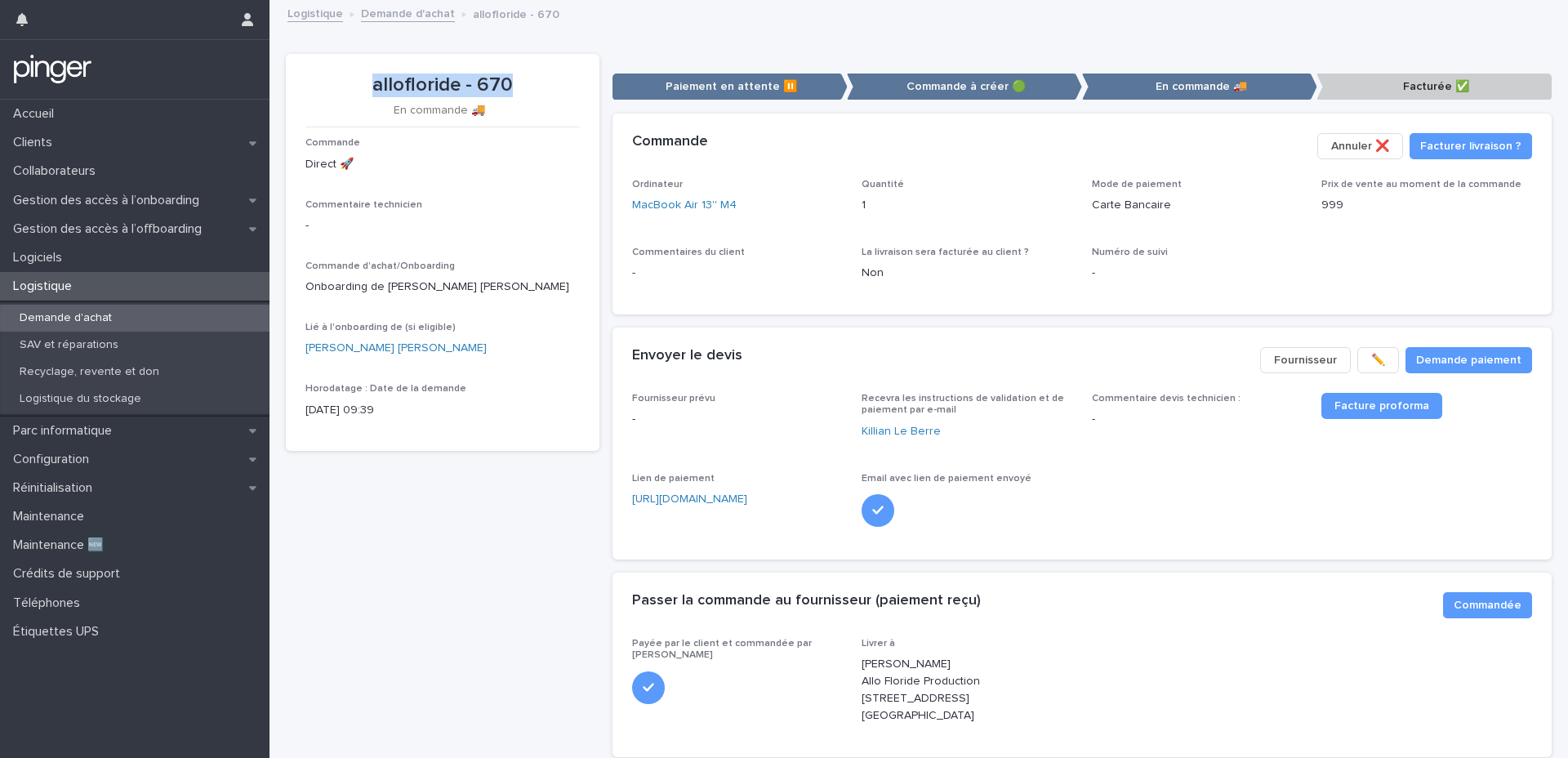
drag, startPoint x: 371, startPoint y: 80, endPoint x: 529, endPoint y: 80, distance: 158.0
click at [529, 80] on p "allofloride - 670" at bounding box center [443, 85] width 274 height 24
copy p "allofloride - 670"
drag, startPoint x: 935, startPoint y: 200, endPoint x: 1024, endPoint y: 235, distance: 95.6
click at [935, 200] on p "1" at bounding box center [967, 205] width 211 height 17
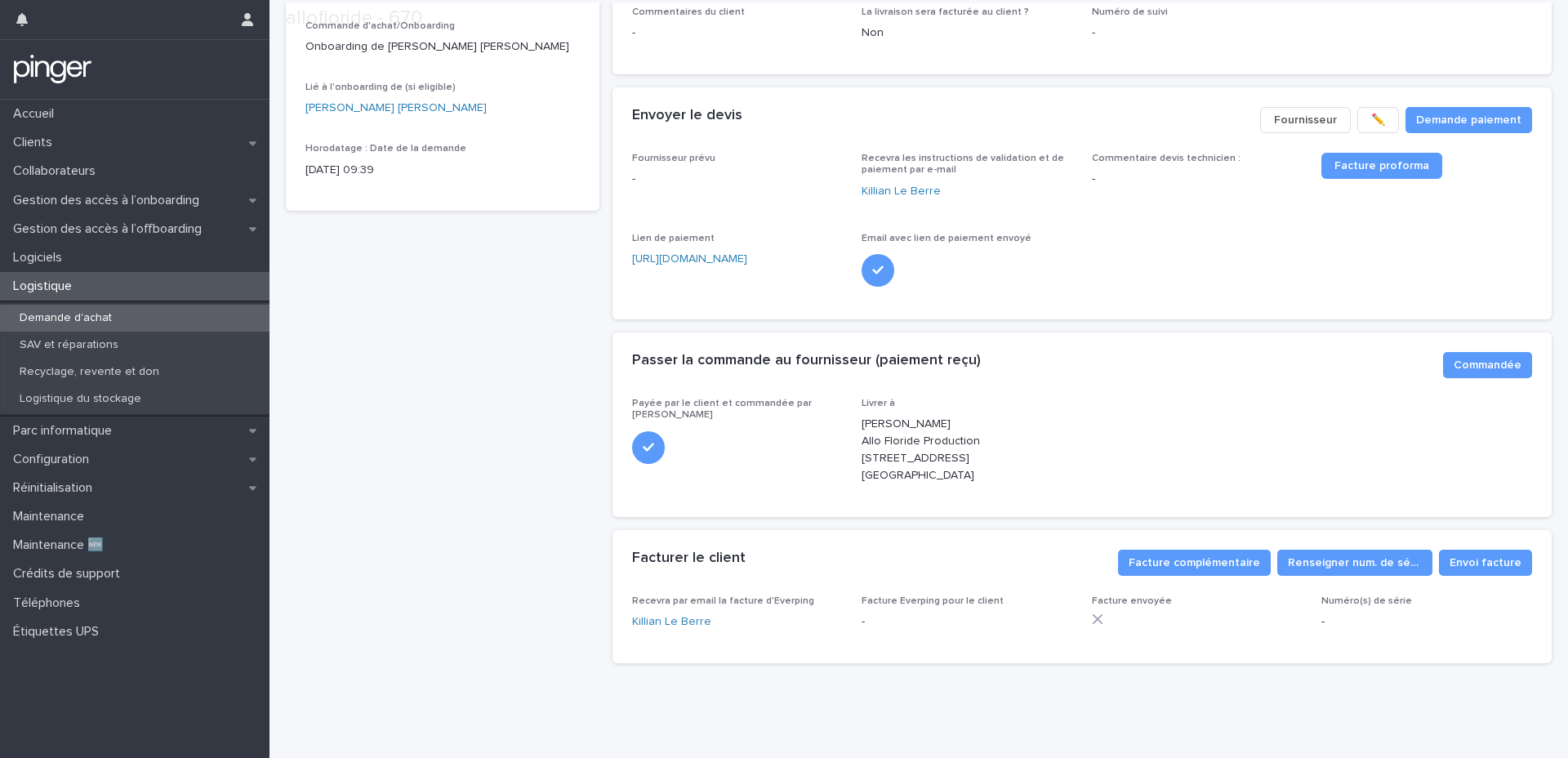
scroll to position [269, 0]
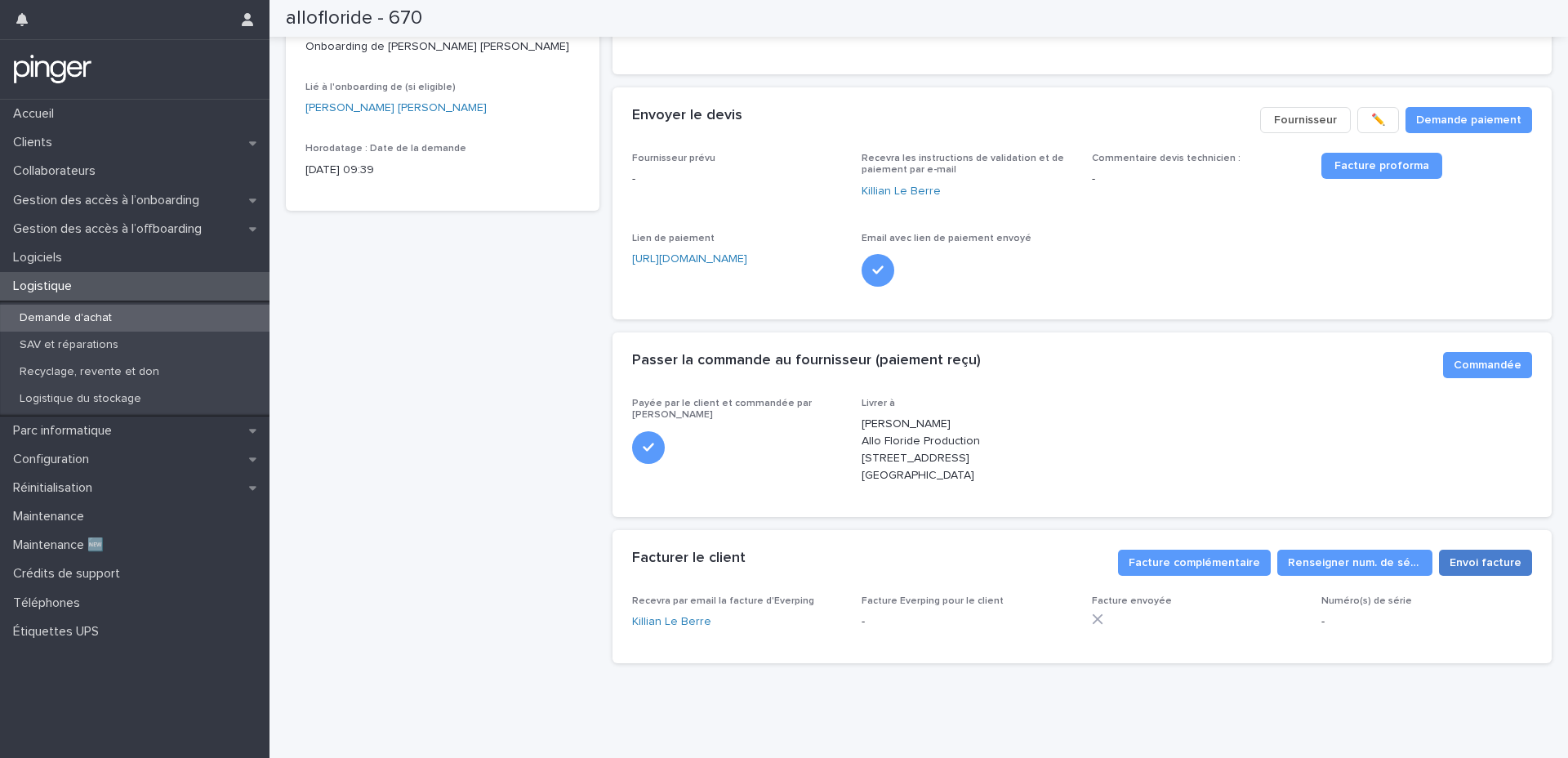
click at [1511, 550] on button "Envoi facture" at bounding box center [1485, 563] width 93 height 26
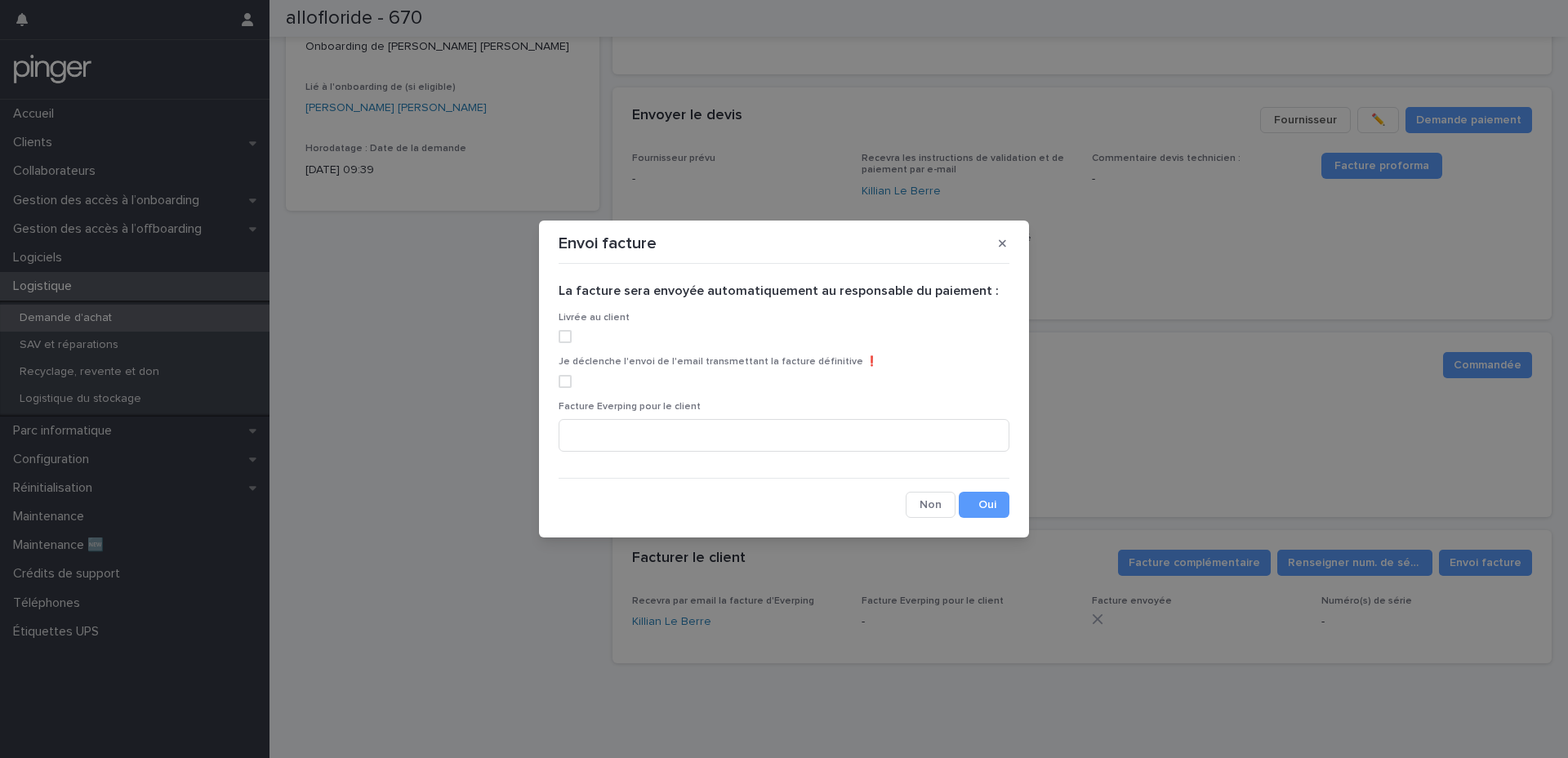
click at [564, 339] on span at bounding box center [566, 337] width 13 height 13
click at [567, 377] on span at bounding box center [566, 381] width 13 height 13
click at [619, 425] on input at bounding box center [784, 435] width 451 height 33
paste input "**********"
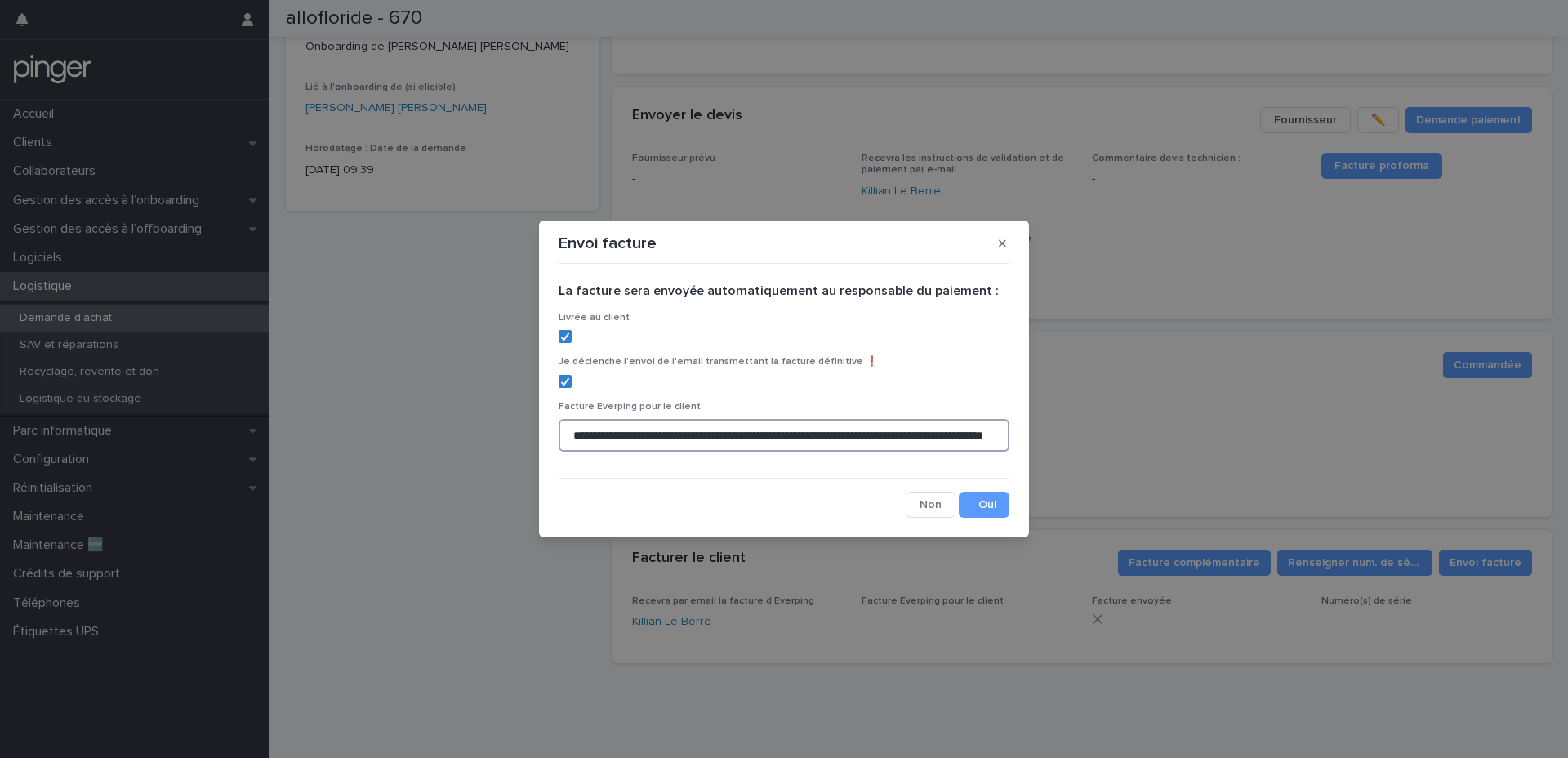
scroll to position [0, 172]
type input "**********"
click at [990, 505] on button "Save" at bounding box center [983, 505] width 50 height 26
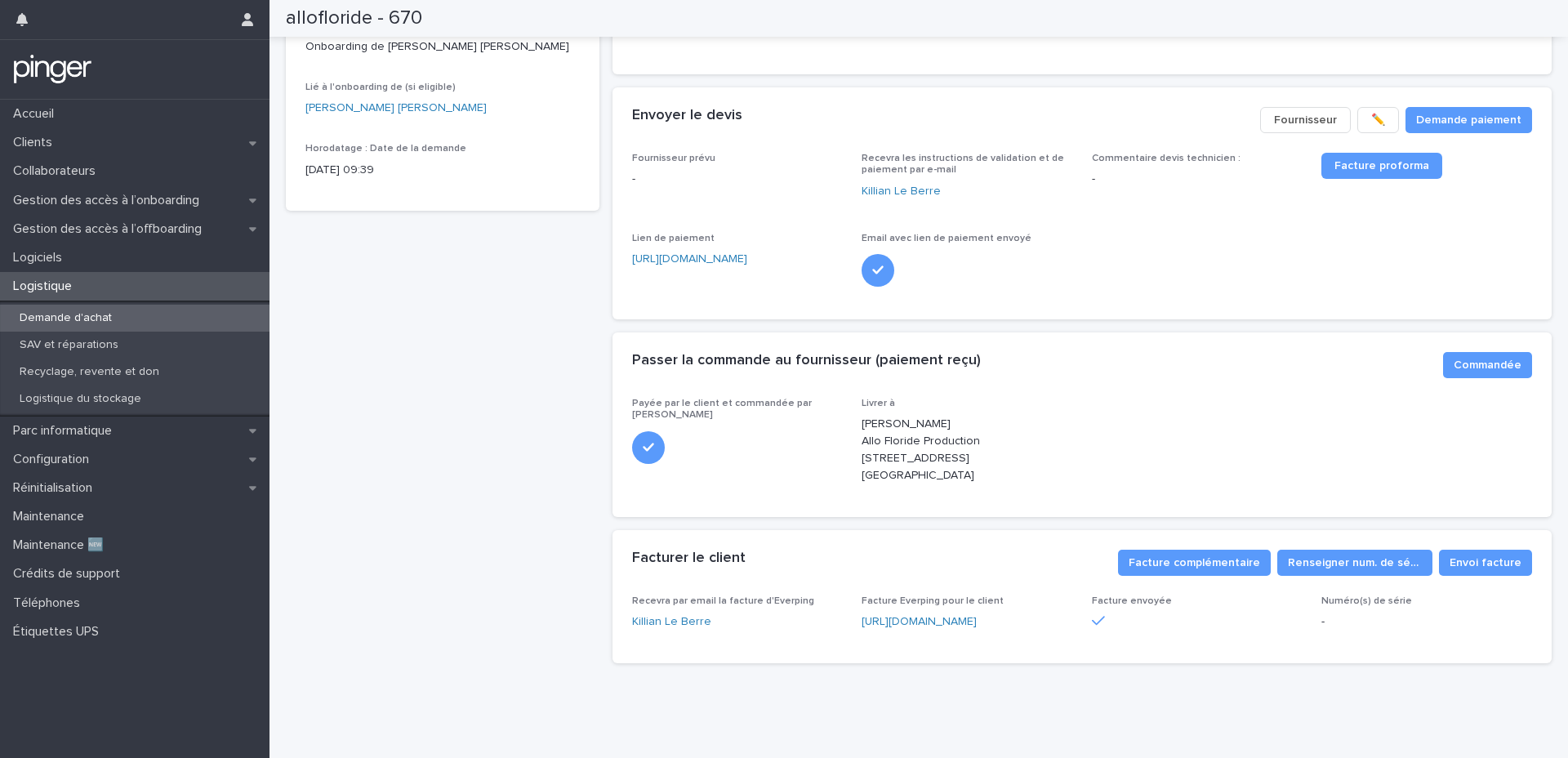
drag, startPoint x: 1069, startPoint y: 269, endPoint x: 1004, endPoint y: 272, distance: 65.1
click at [1004, 272] on div "Fournisseur prévu - Recevra les instructions de validation et de paiement par e…" at bounding box center [1082, 236] width 940 height 167
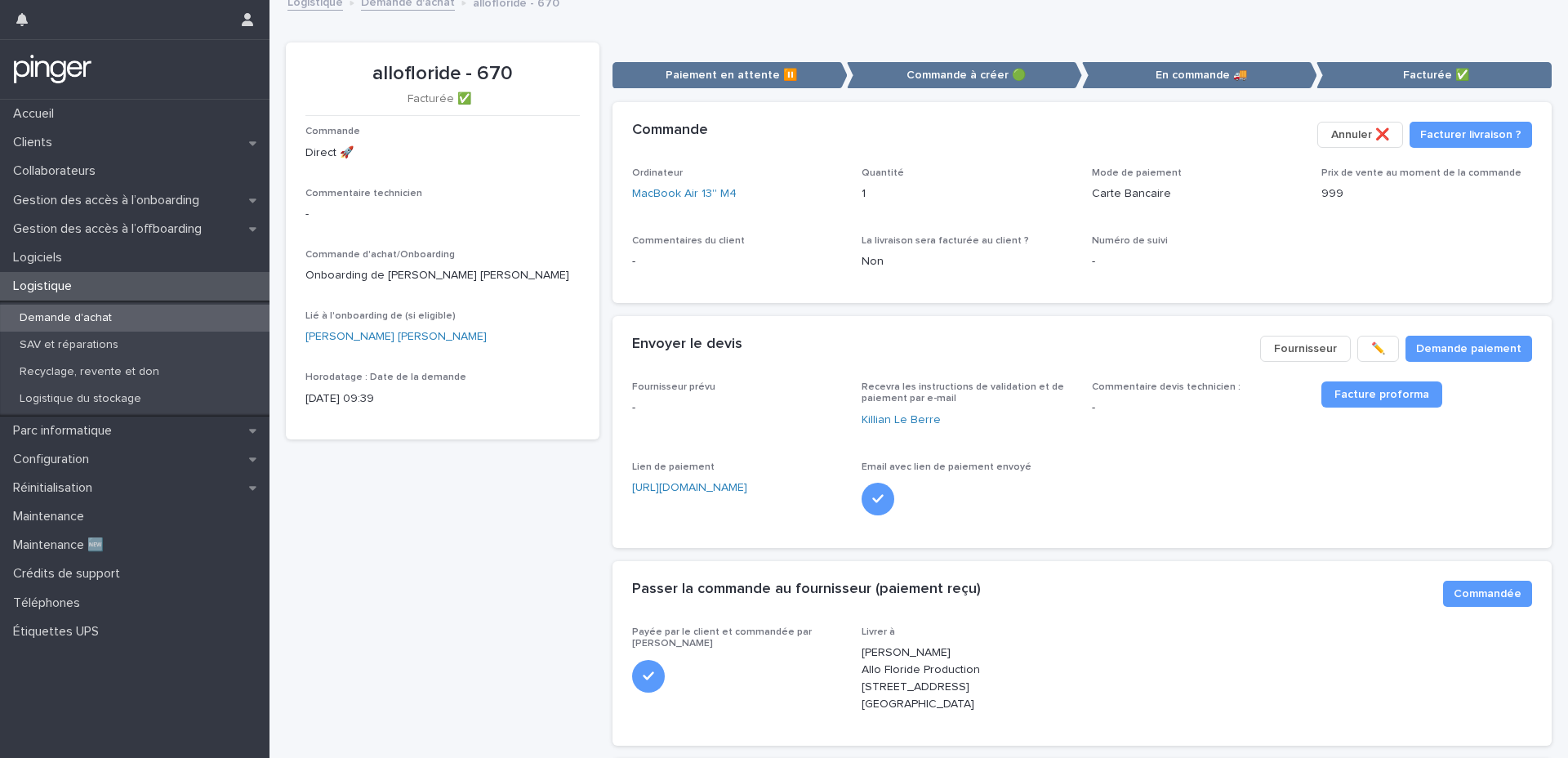
click at [89, 321] on p "Demande d'achat" at bounding box center [65, 318] width 118 height 14
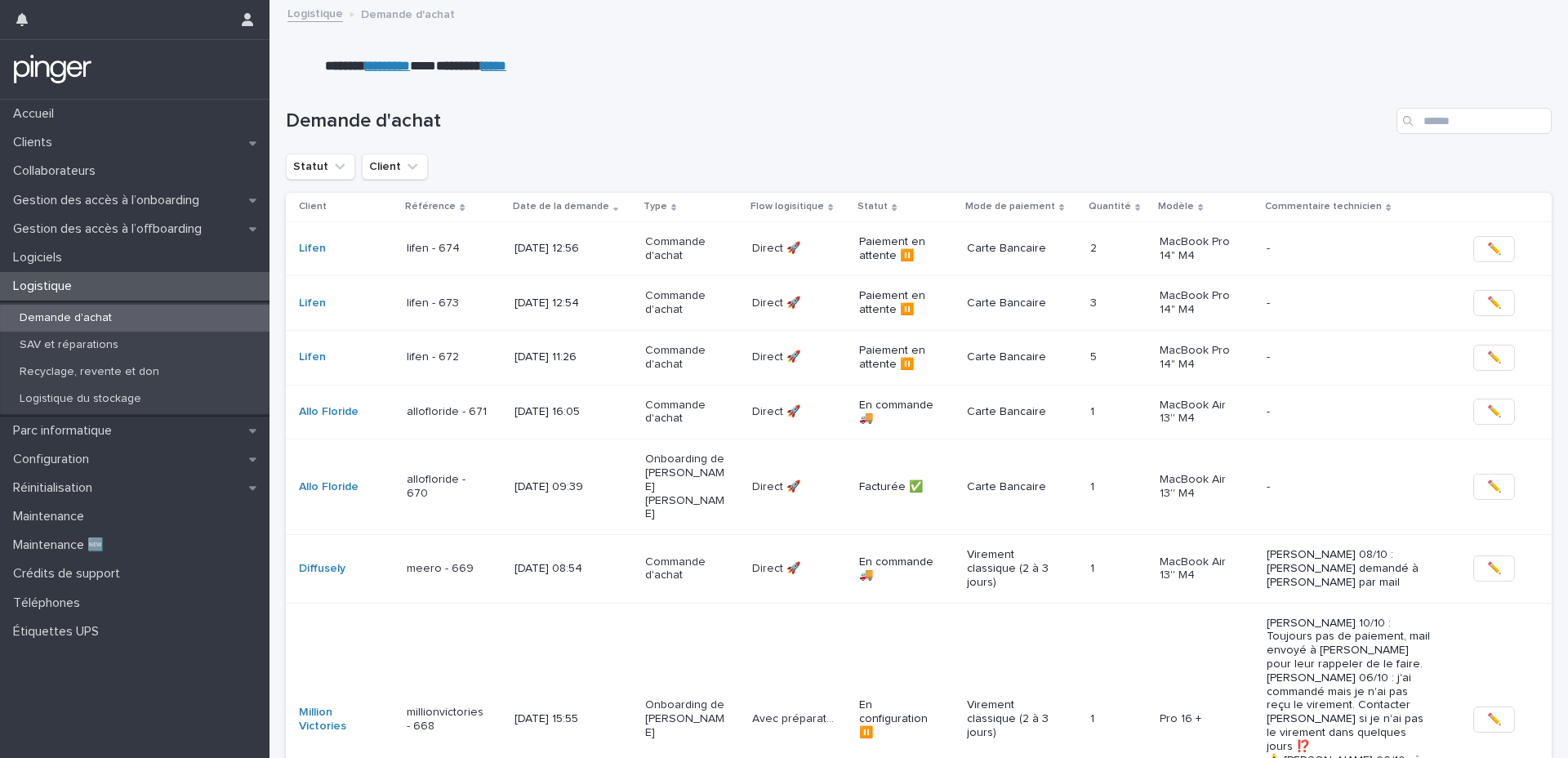
click at [535, 139] on div "Demande d'achat" at bounding box center [918, 114] width 1266 height 78
click at [479, 296] on p "lifen - 673" at bounding box center [448, 303] width 82 height 14
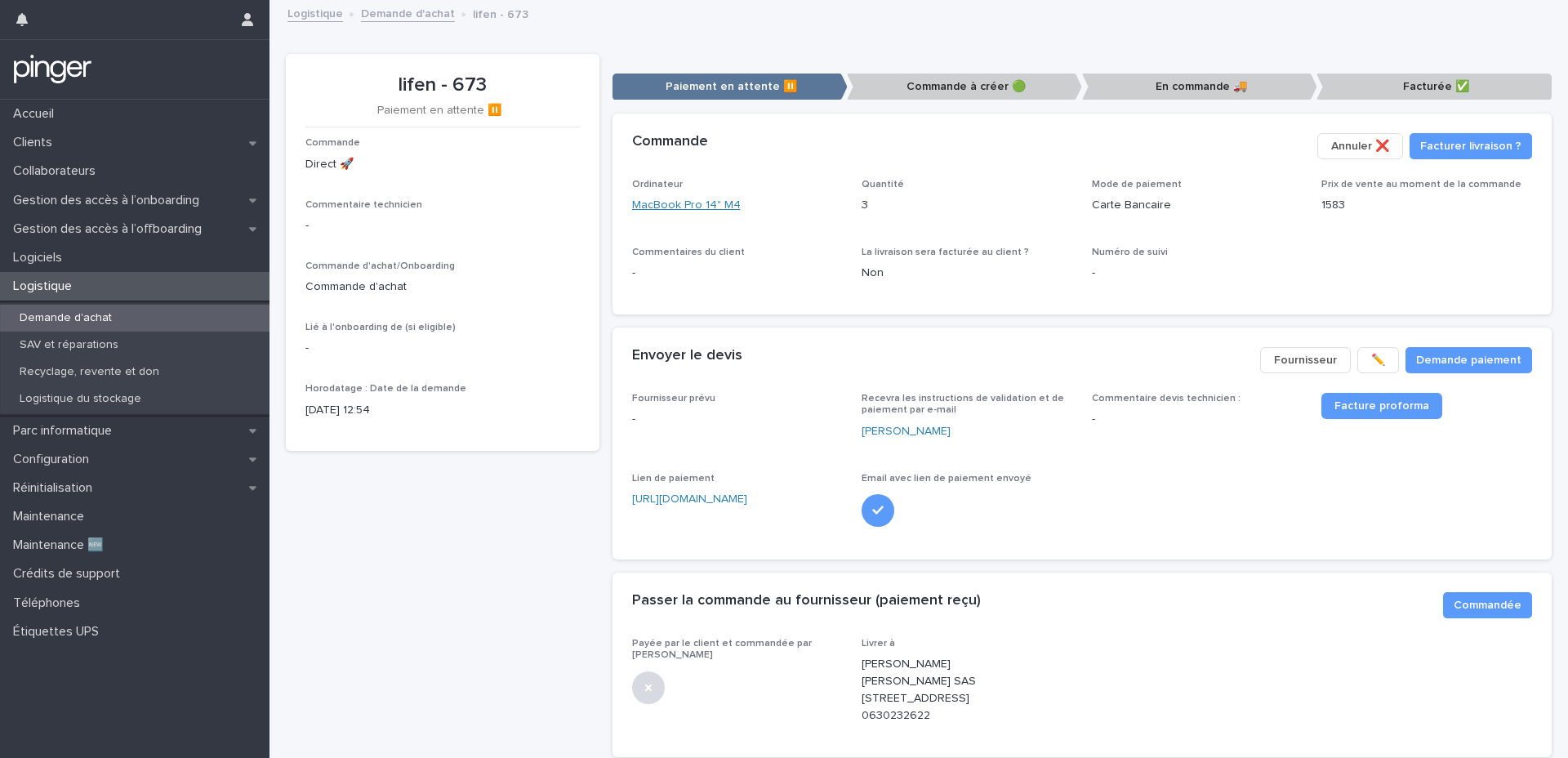
click at [681, 211] on link "MacBook Pro 14" M4" at bounding box center [687, 205] width 109 height 17
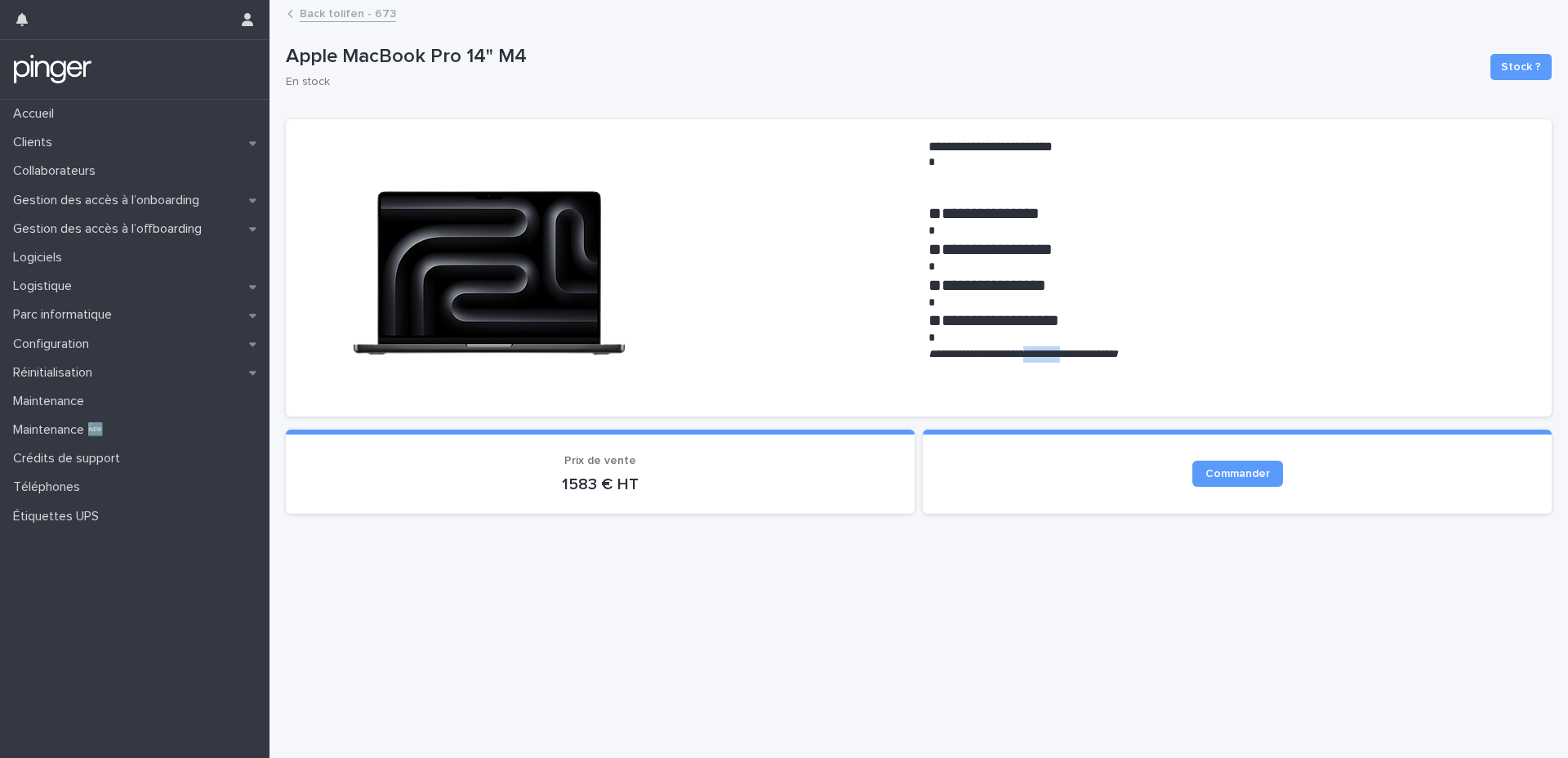
drag, startPoint x: 1043, startPoint y: 353, endPoint x: 1103, endPoint y: 353, distance: 60.0
click at [1103, 353] on em "**********" at bounding box center [1023, 353] width 189 height 12
copy em "*********"
